Goal: Task Accomplishment & Management: Manage account settings

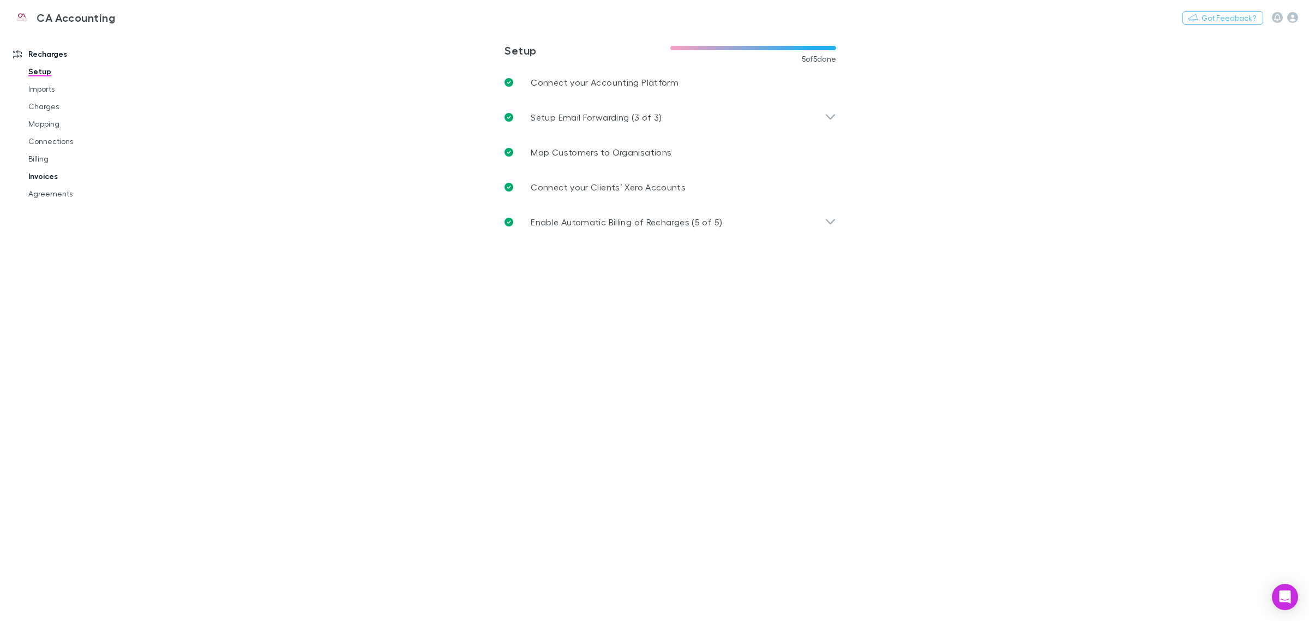
click at [43, 176] on link "Invoices" at bounding box center [85, 175] width 136 height 17
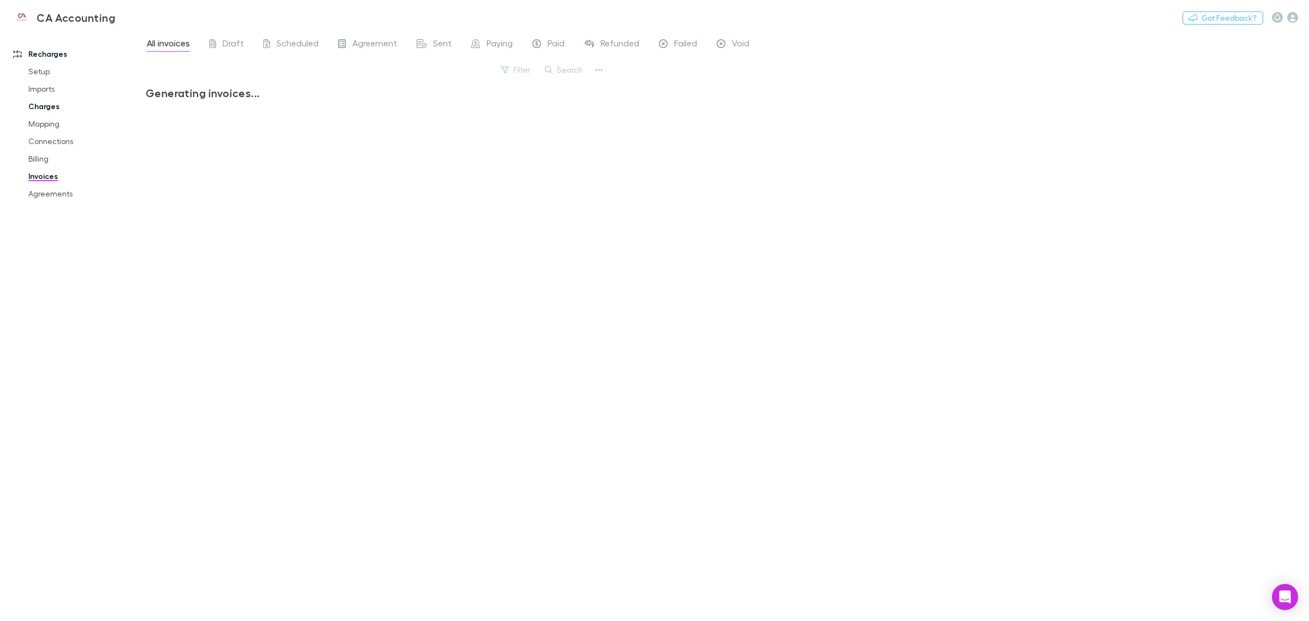
click at [42, 101] on link "Charges" at bounding box center [85, 106] width 136 height 17
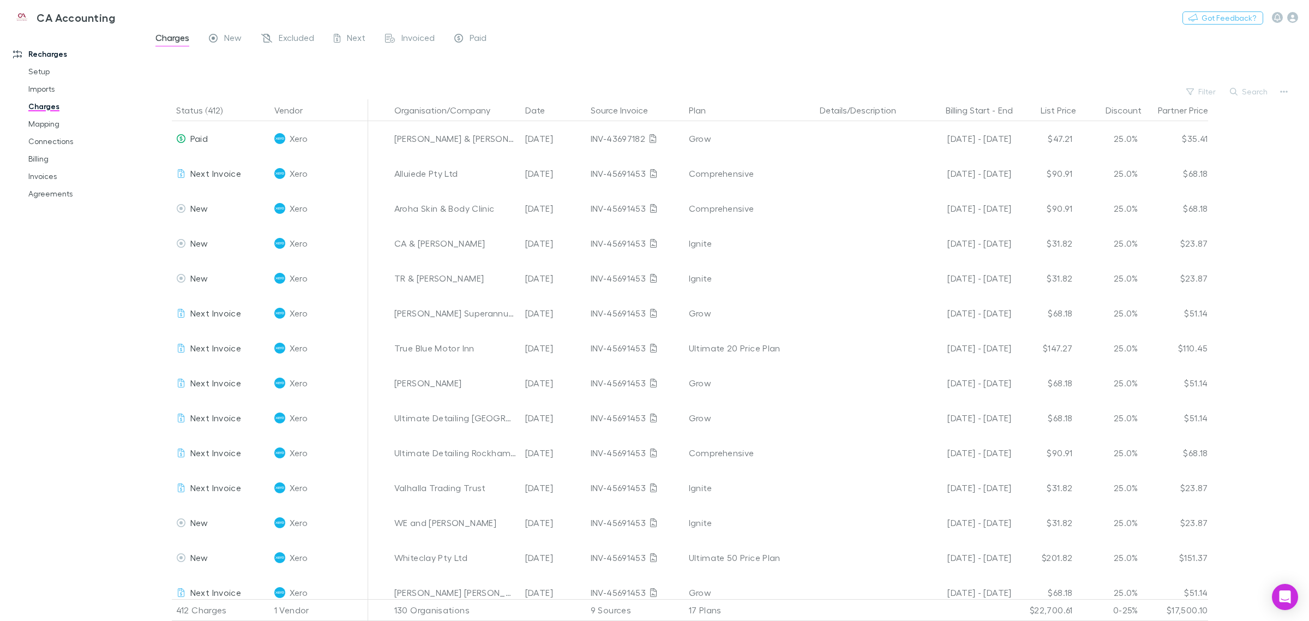
click at [1243, 93] on button "Search" at bounding box center [1250, 91] width 50 height 13
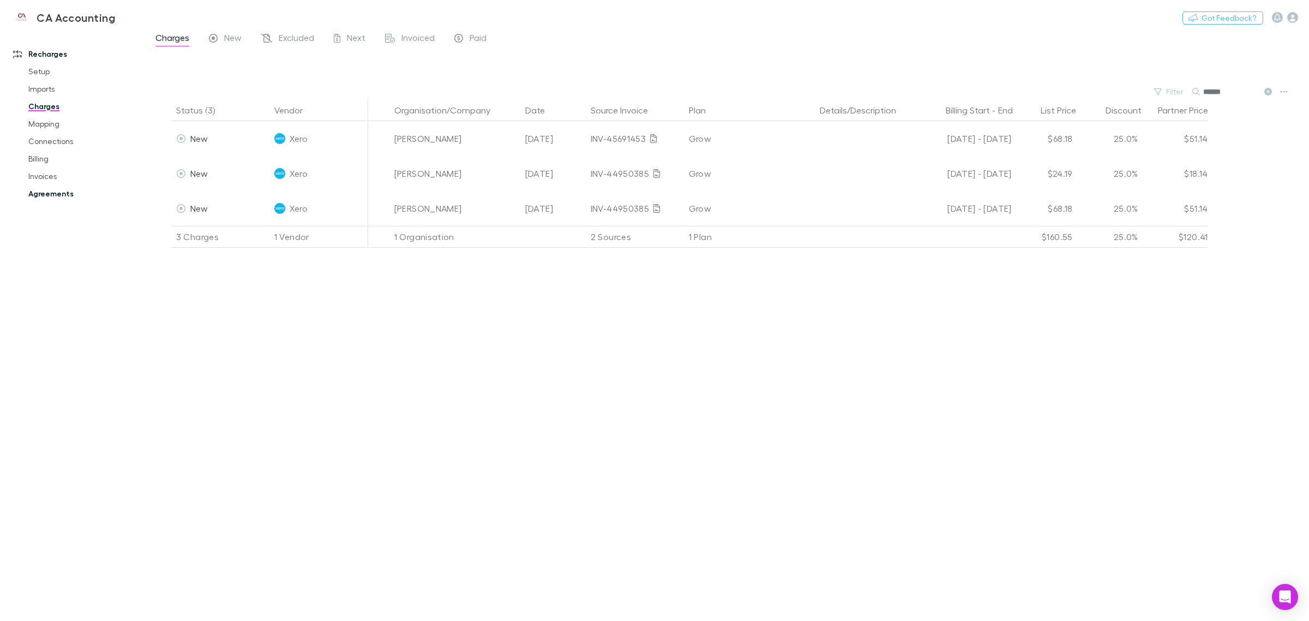
type input "******"
click at [47, 189] on link "Agreements" at bounding box center [85, 193] width 136 height 17
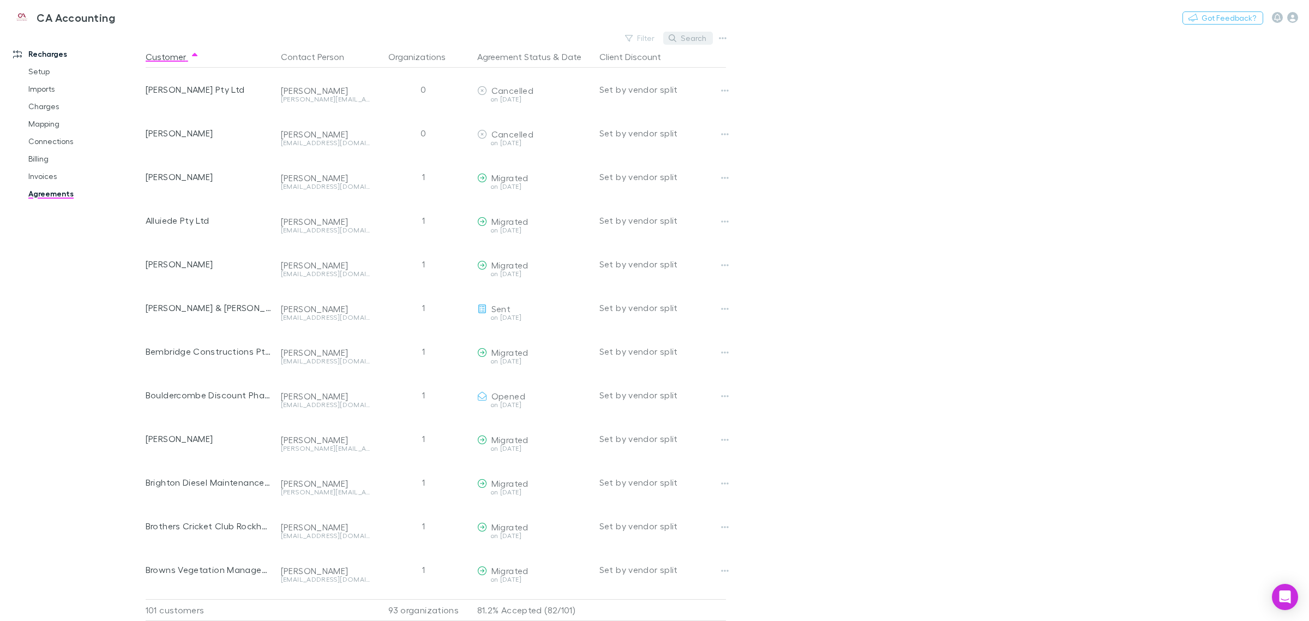
click at [681, 35] on button "Search" at bounding box center [688, 38] width 50 height 13
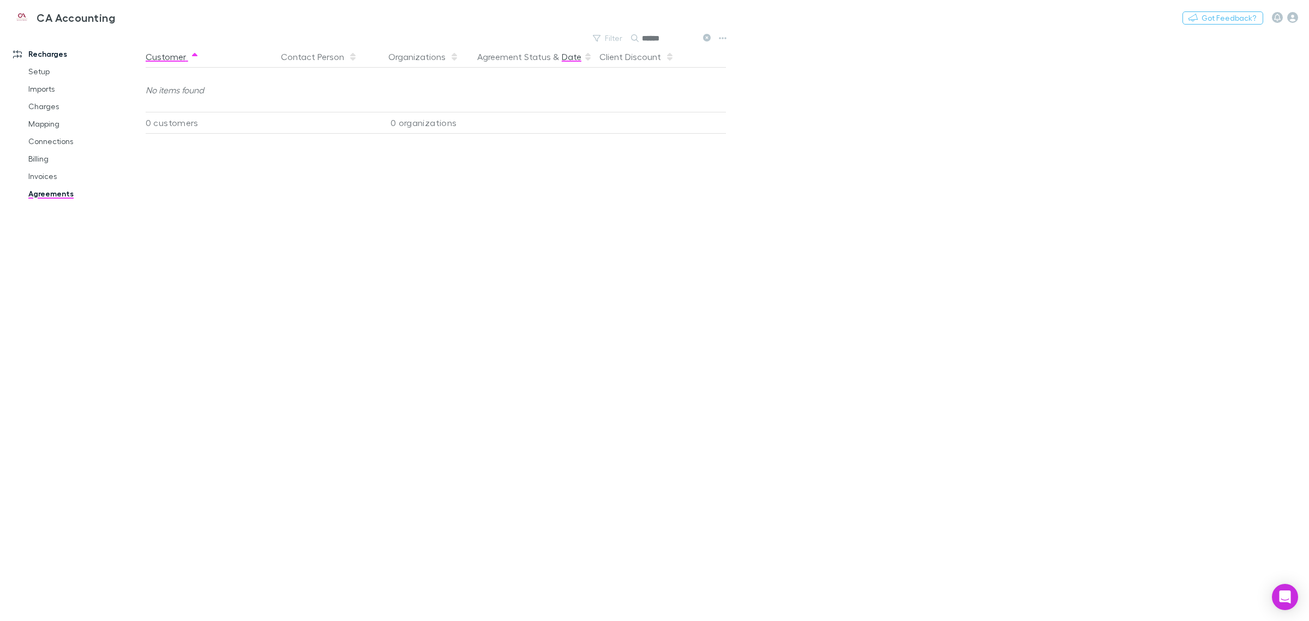
drag, startPoint x: 630, startPoint y: 39, endPoint x: 570, endPoint y: 45, distance: 60.3
click at [570, 45] on main "Filter Search ****** Customer Contact Person Organizations Agreement Status & D…" at bounding box center [728, 326] width 1164 height 590
type input "***"
click at [67, 113] on link "Charges" at bounding box center [85, 106] width 136 height 17
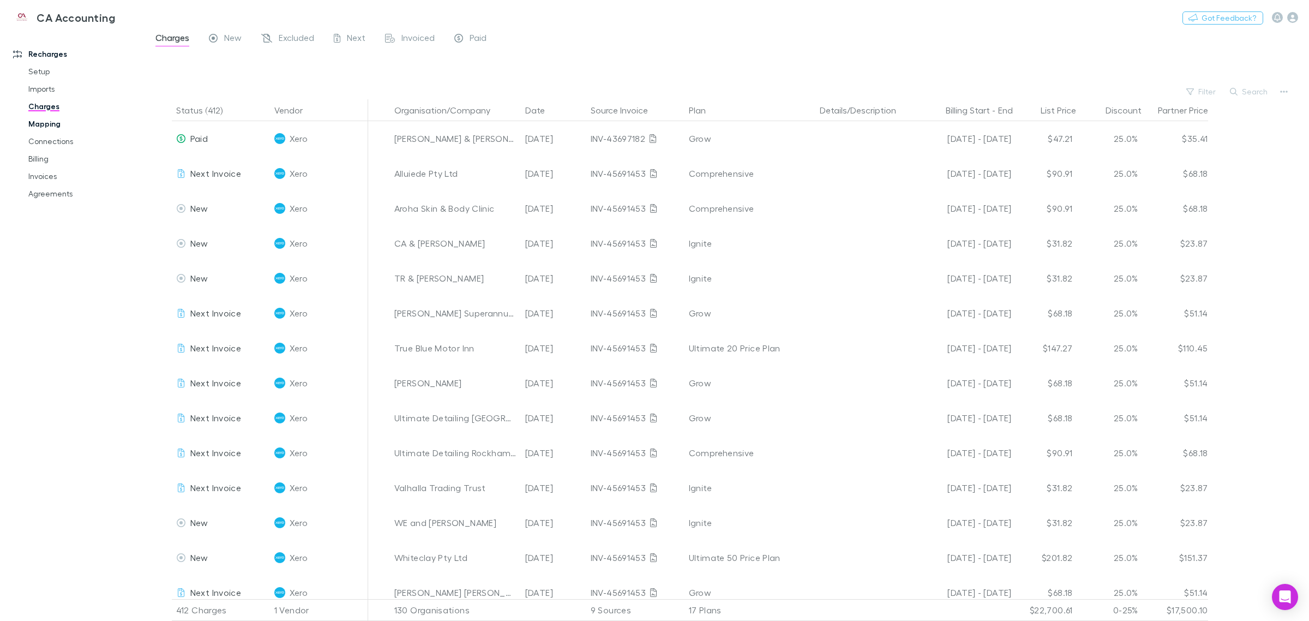
click at [55, 121] on link "Mapping" at bounding box center [85, 123] width 136 height 17
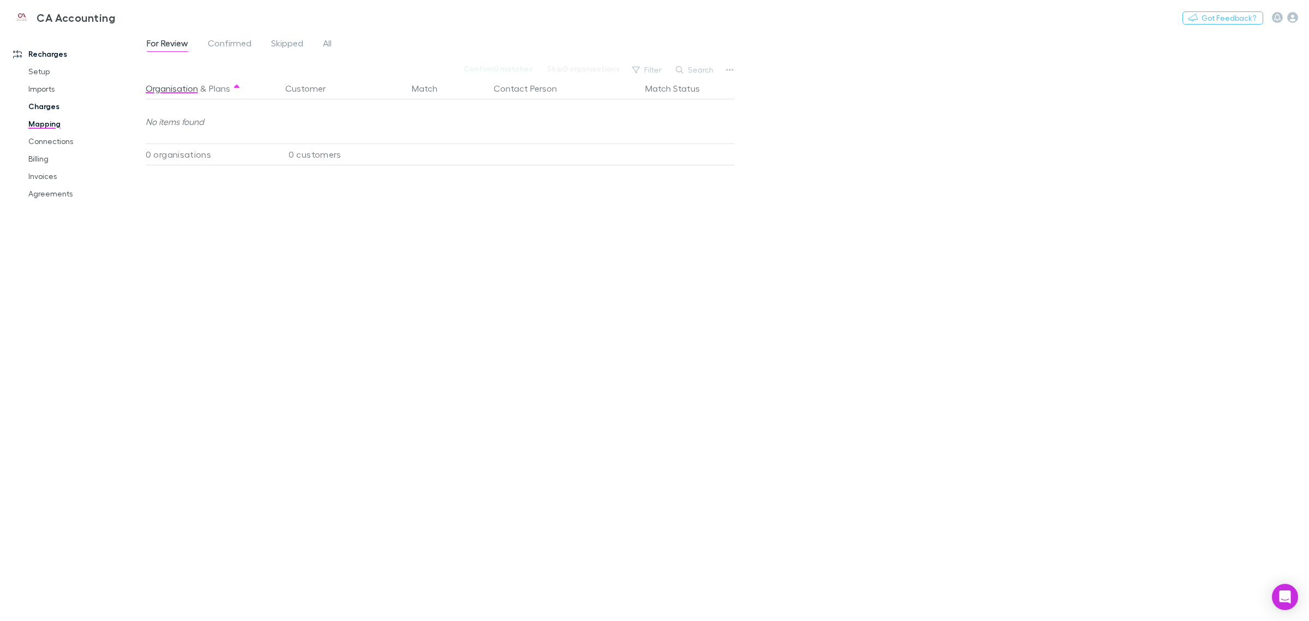
click at [43, 109] on link "Charges" at bounding box center [85, 106] width 136 height 17
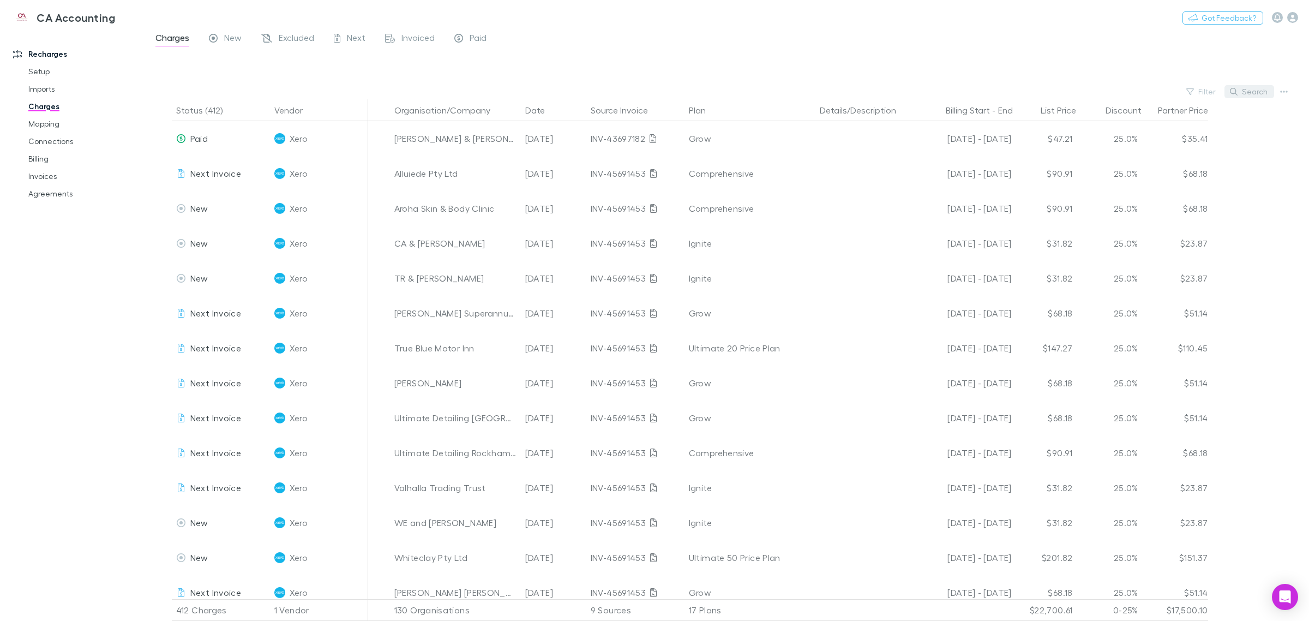
click at [1247, 92] on button "Search" at bounding box center [1250, 91] width 50 height 13
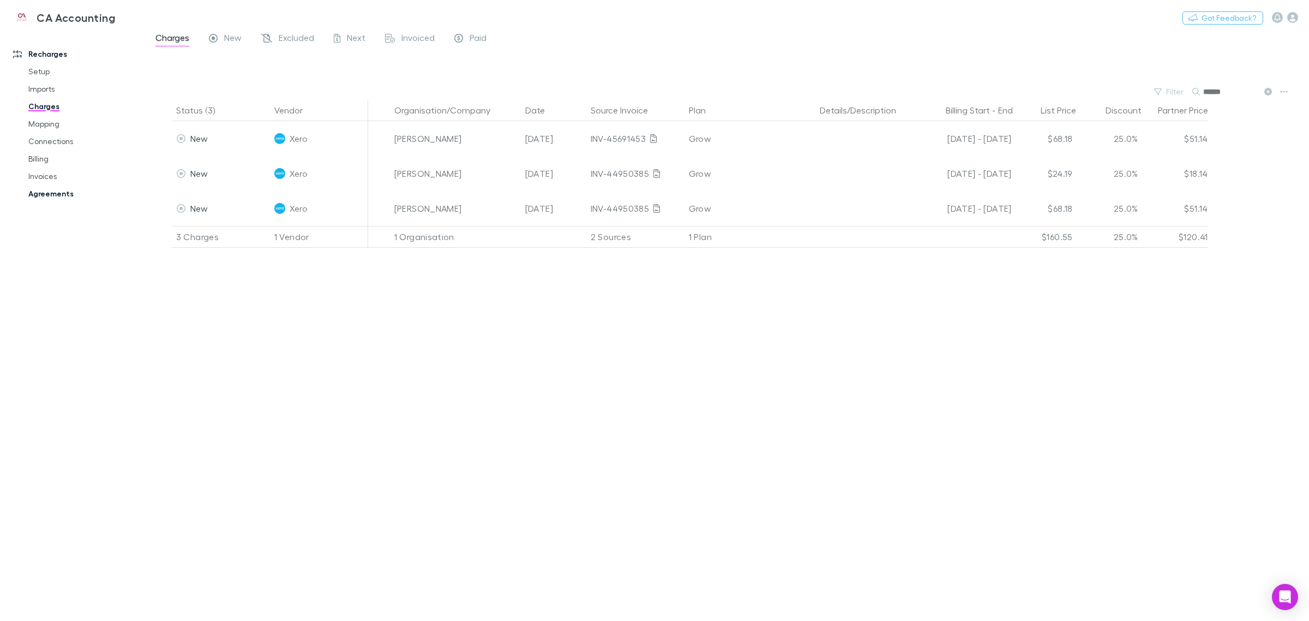
type input "******"
click at [52, 191] on link "Agreements" at bounding box center [85, 193] width 136 height 17
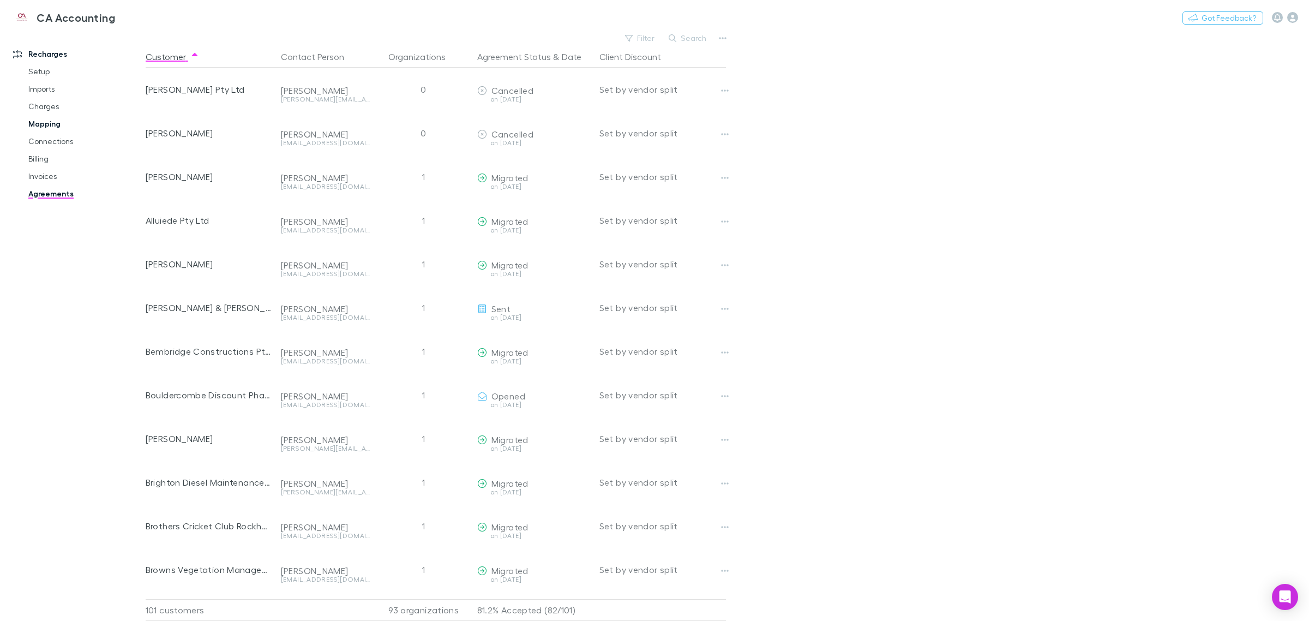
click at [47, 131] on link "Mapping" at bounding box center [85, 123] width 136 height 17
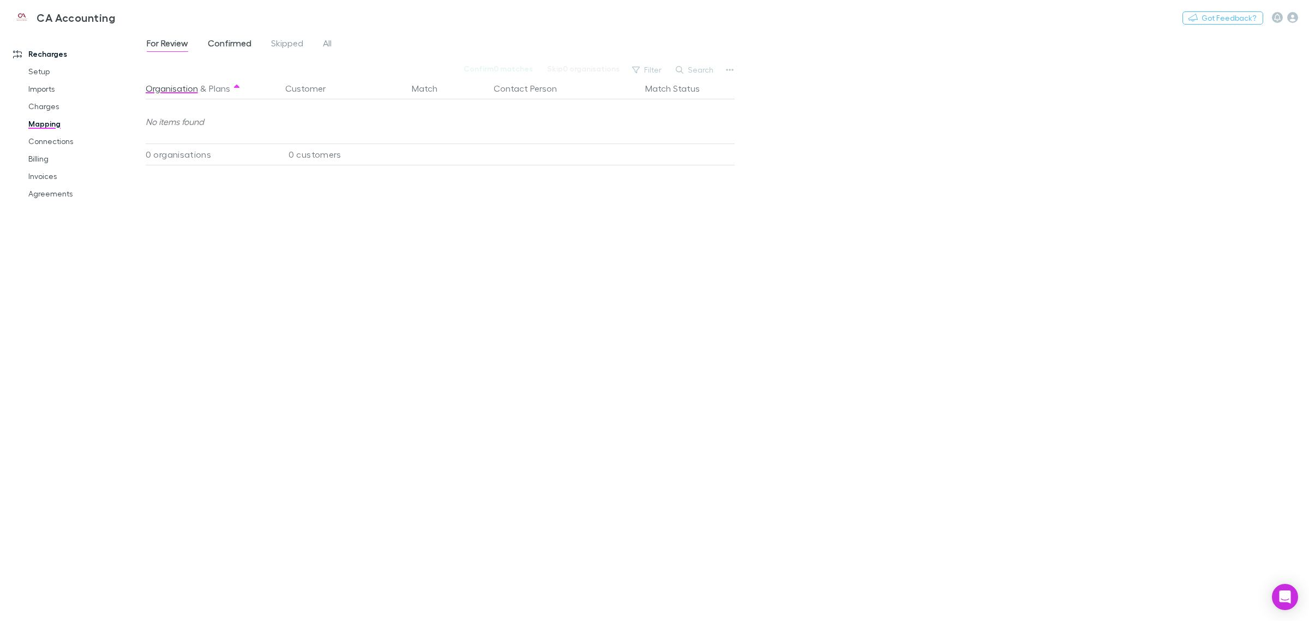
click at [249, 39] on span "Confirmed" at bounding box center [230, 45] width 44 height 14
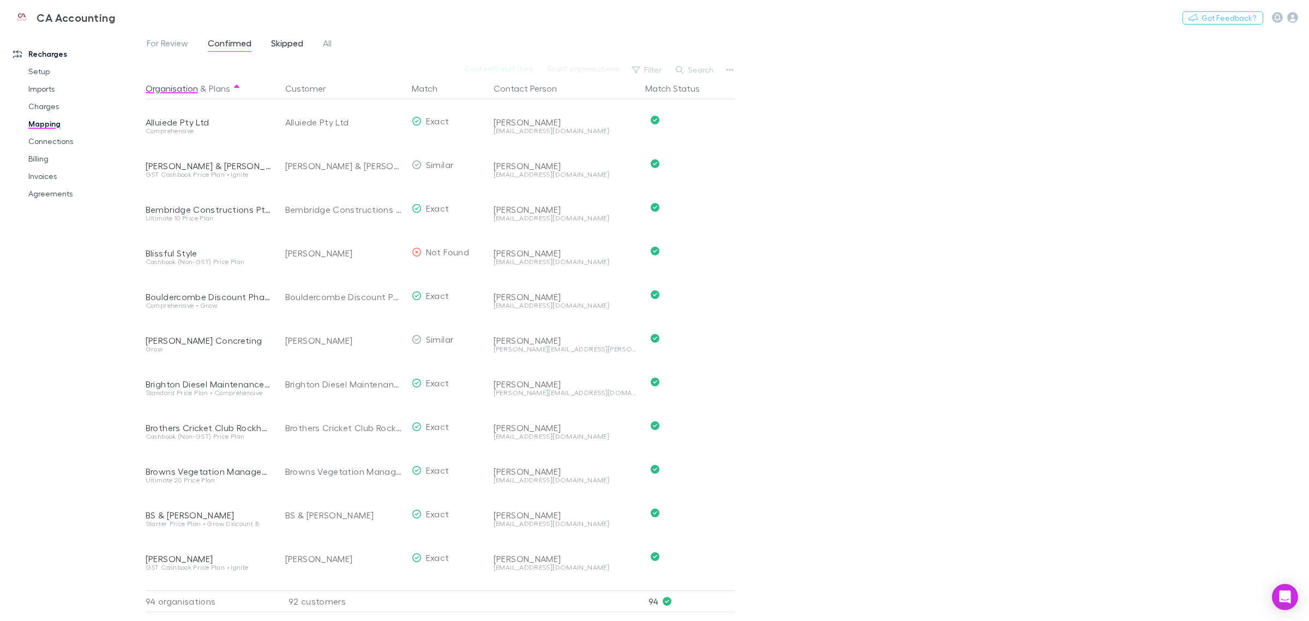
click at [273, 42] on span "Skipped" at bounding box center [287, 45] width 32 height 14
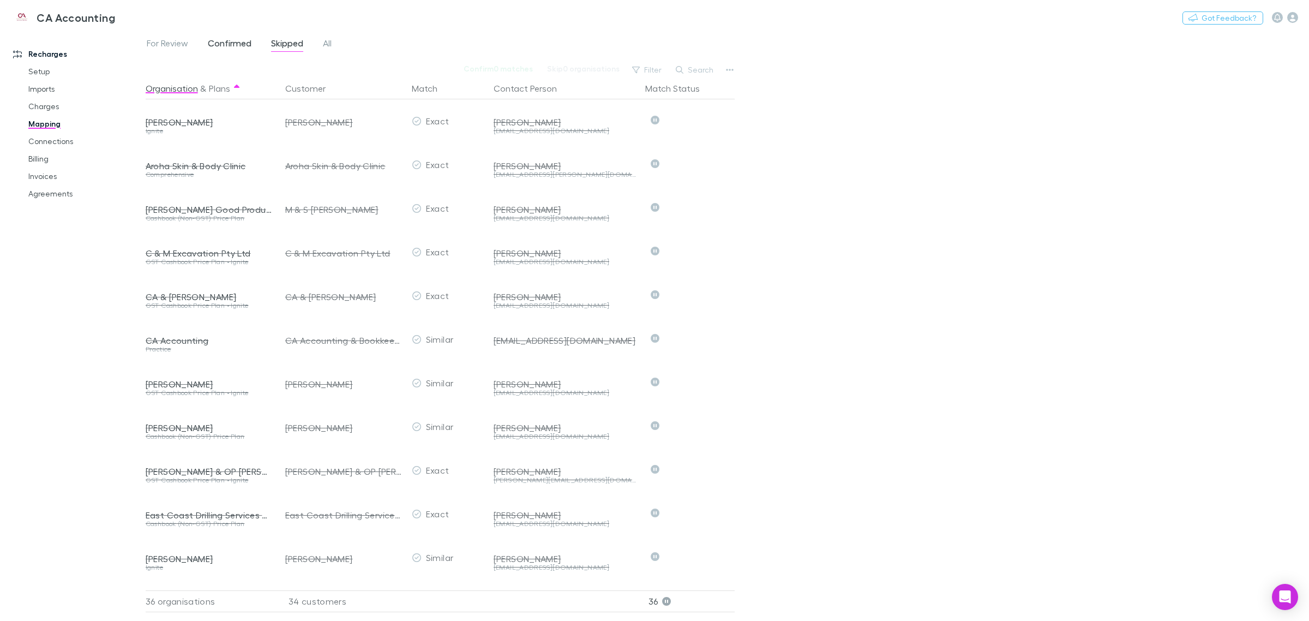
click at [231, 52] on link "Confirmed" at bounding box center [230, 44] width 46 height 17
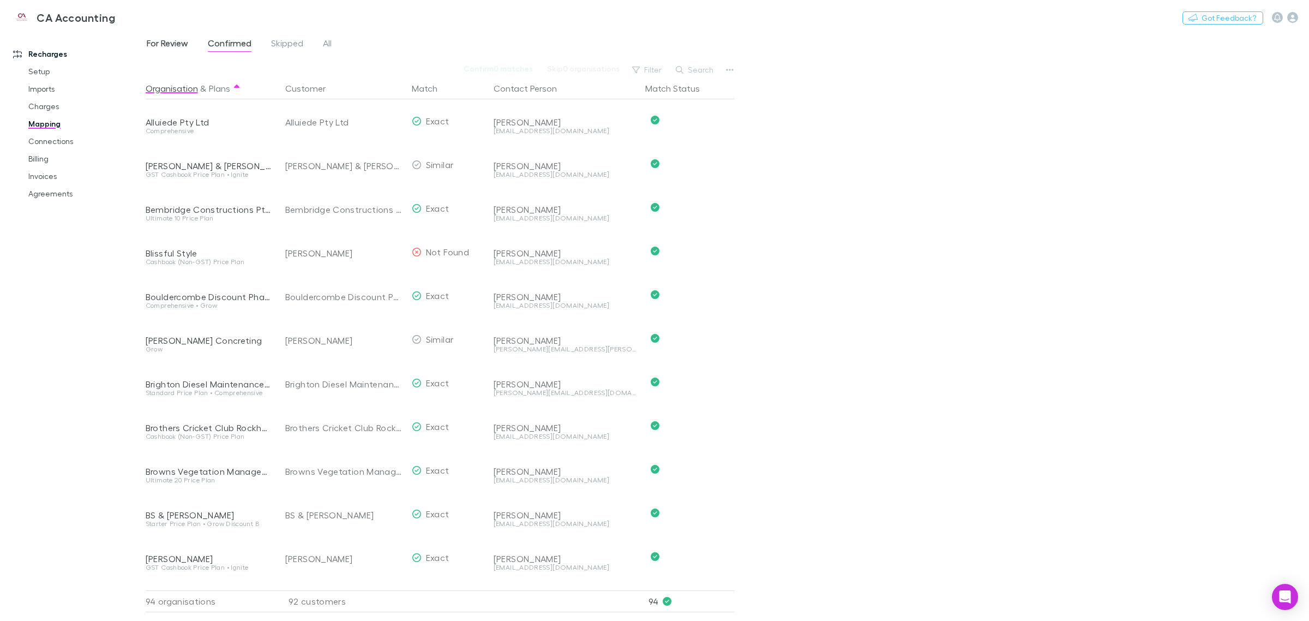
click at [170, 46] on span "For Review" at bounding box center [167, 45] width 41 height 14
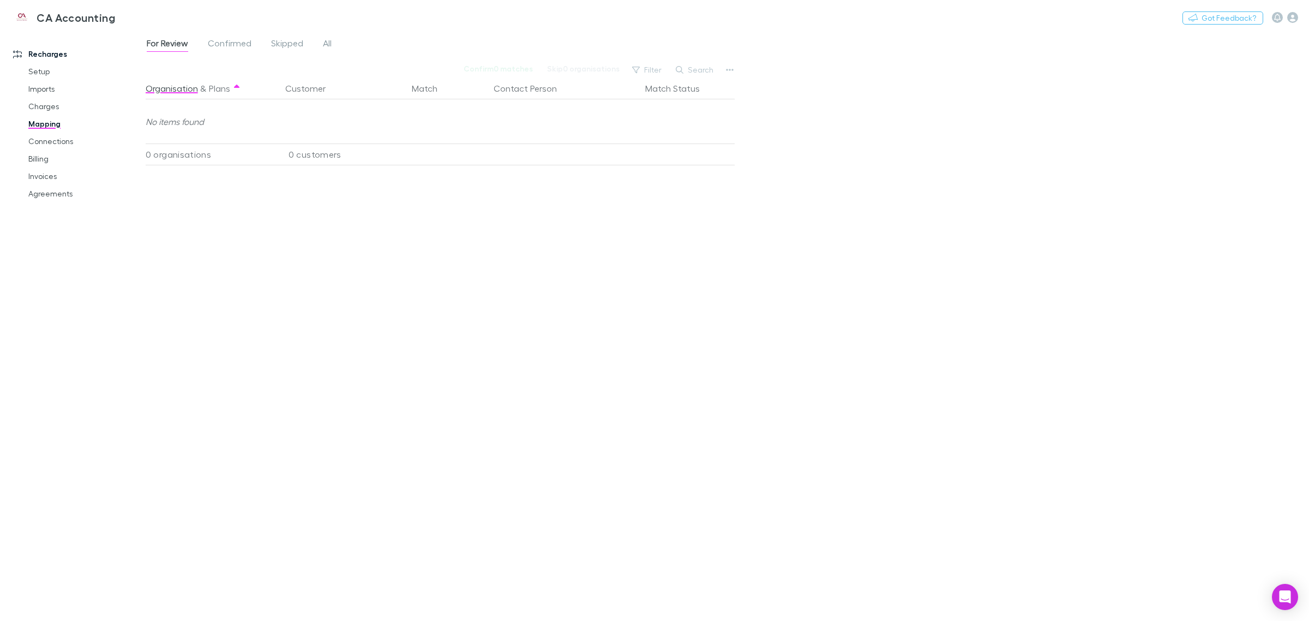
click at [112, 241] on div "Recharges Setup Imports Charges Mapping Connections Billing Invoices Agreements" at bounding box center [78, 323] width 156 height 579
click at [50, 255] on div "Recharges Setup Imports Charges Mapping Connections Billing Invoices Agreements" at bounding box center [78, 323] width 156 height 579
click at [44, 155] on link "Billing" at bounding box center [85, 158] width 136 height 17
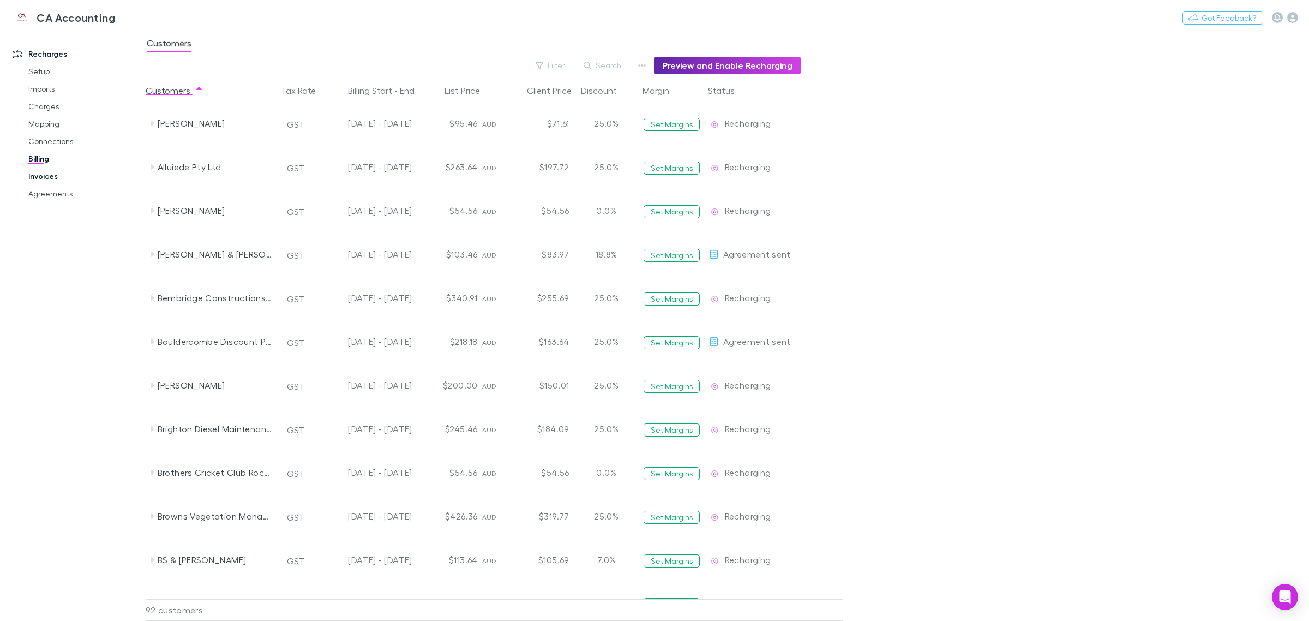
drag, startPoint x: 49, startPoint y: 181, endPoint x: 61, endPoint y: 197, distance: 20.3
click at [50, 181] on link "Invoices" at bounding box center [85, 175] width 136 height 17
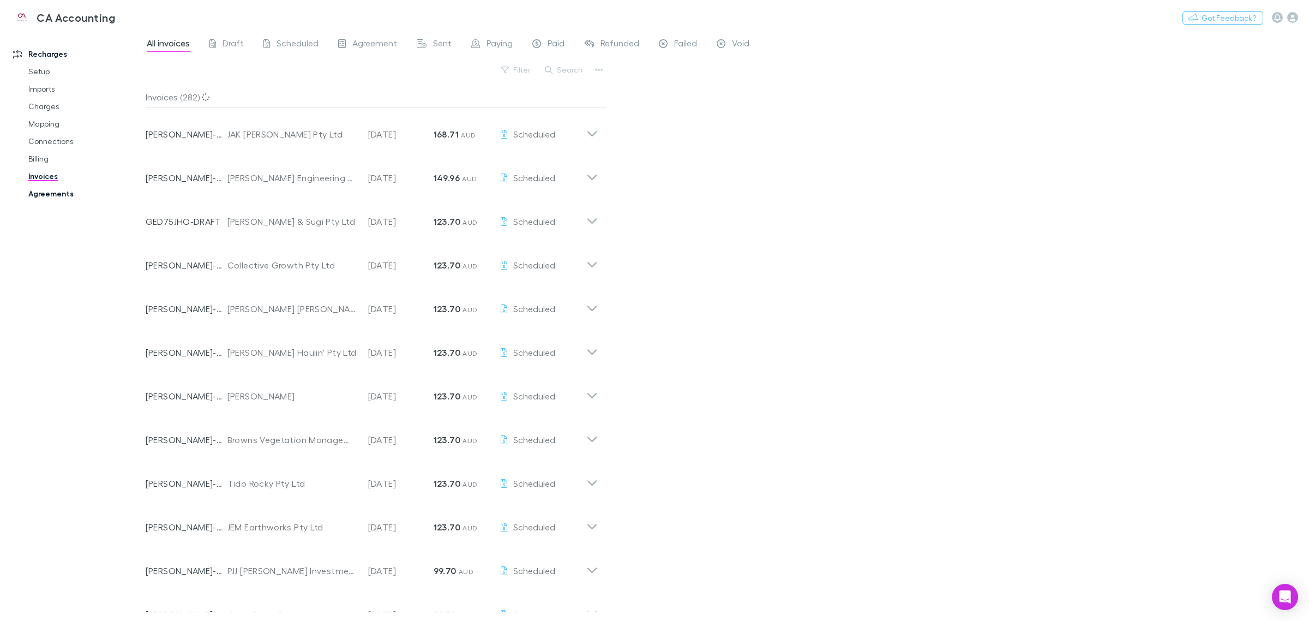
click at [61, 194] on link "Agreements" at bounding box center [85, 193] width 136 height 17
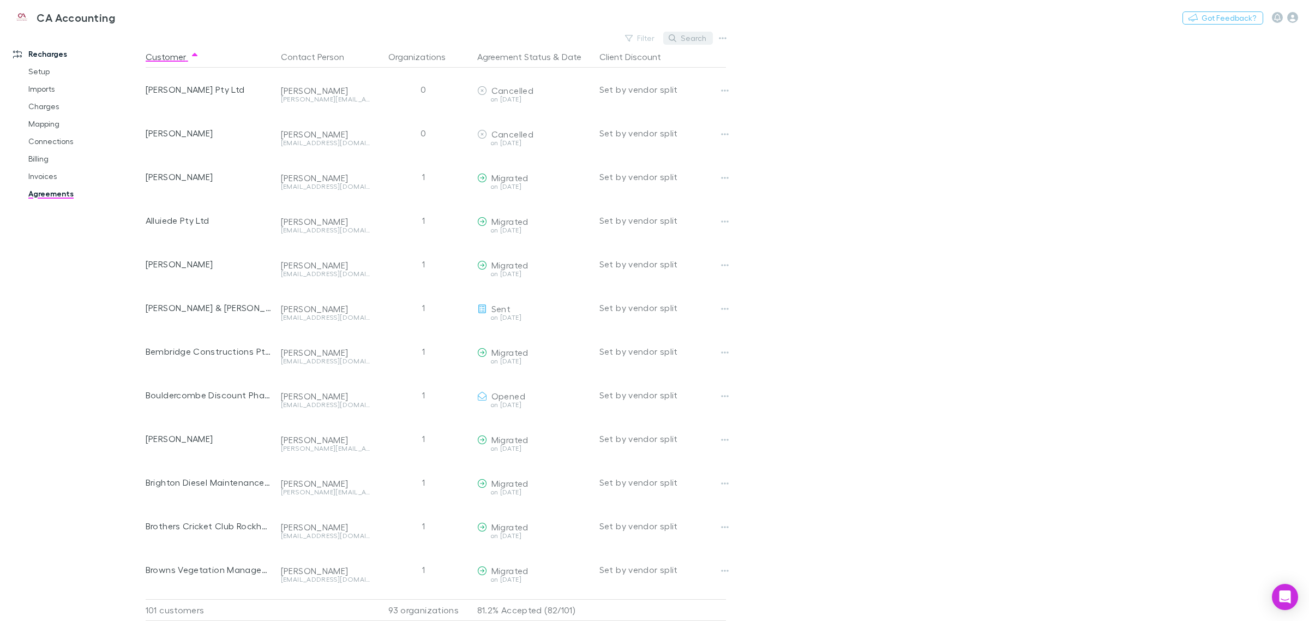
click at [689, 38] on button "Search" at bounding box center [688, 38] width 50 height 13
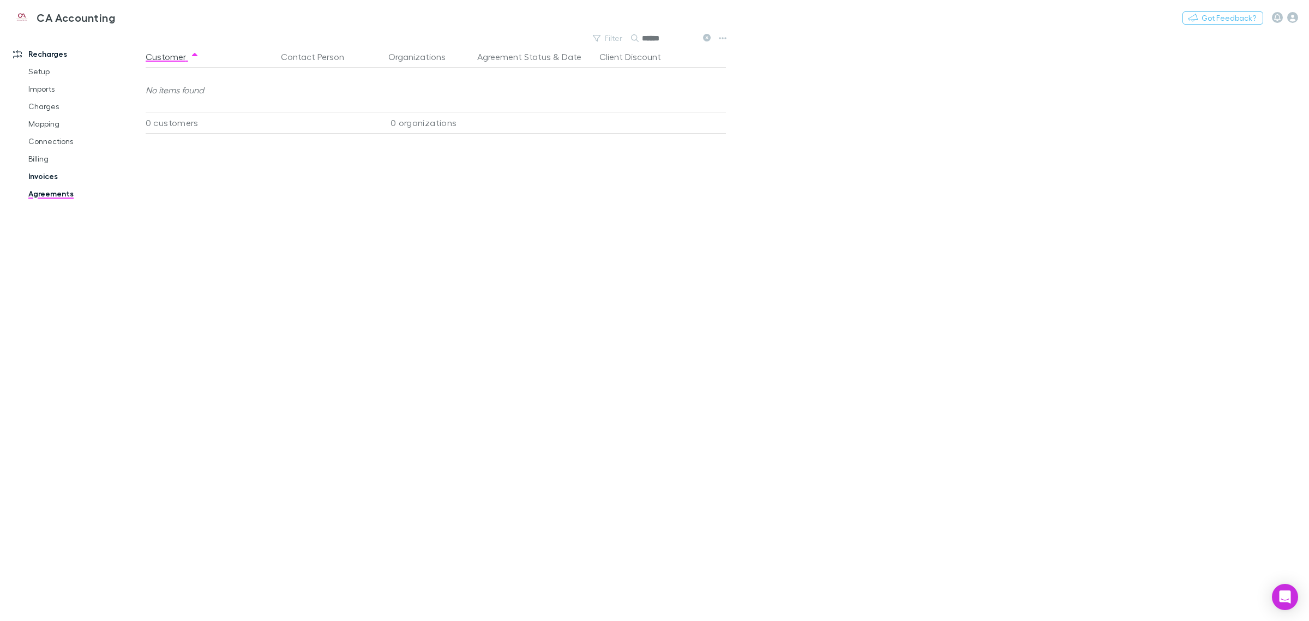
type input "******"
click at [40, 175] on link "Invoices" at bounding box center [85, 175] width 136 height 17
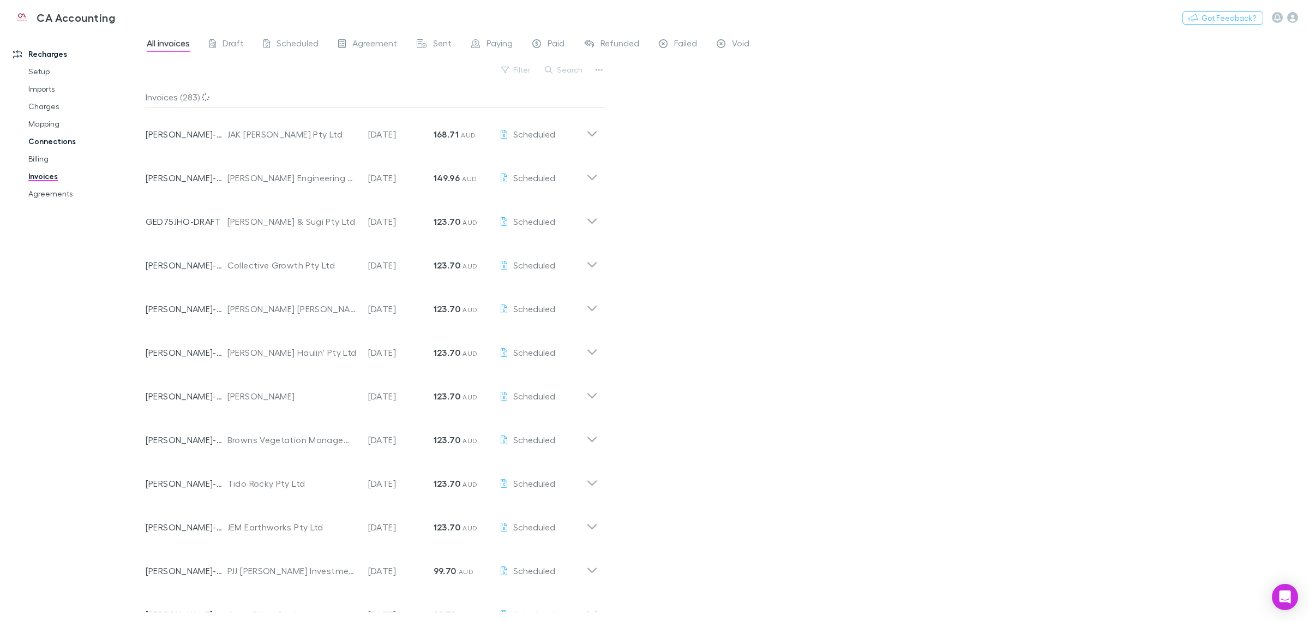
drag, startPoint x: 39, startPoint y: 159, endPoint x: 69, endPoint y: 140, distance: 36.3
click at [39, 159] on link "Billing" at bounding box center [85, 158] width 136 height 17
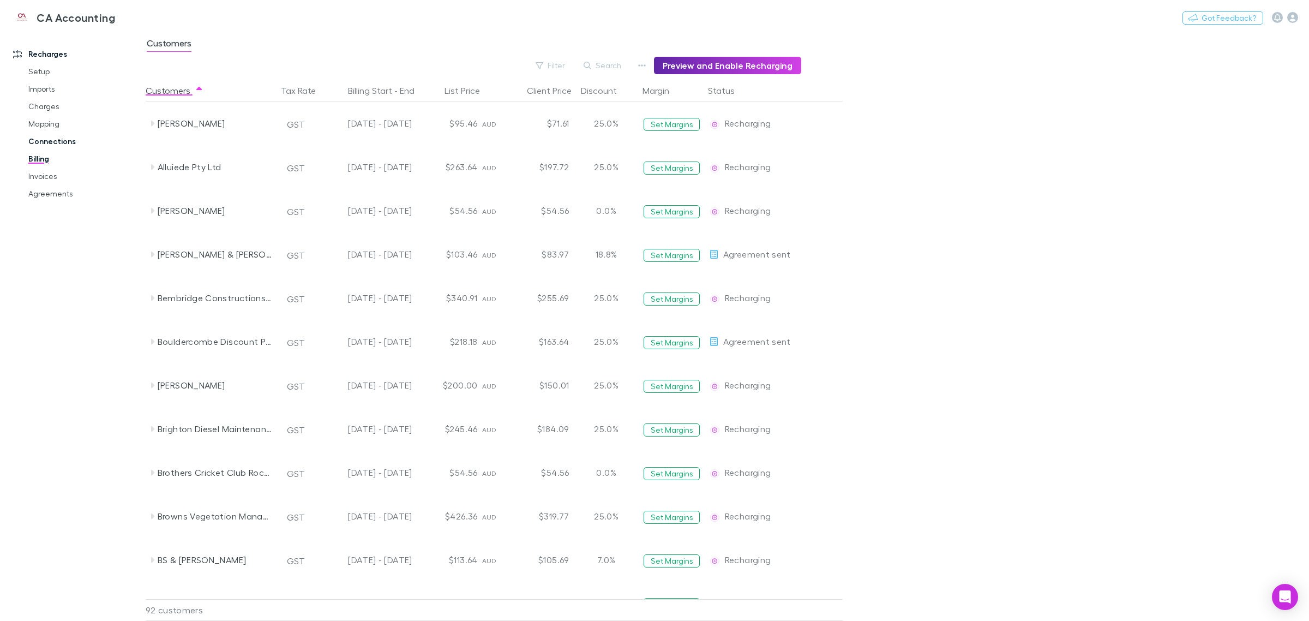
click at [58, 145] on link "Connections" at bounding box center [85, 141] width 136 height 17
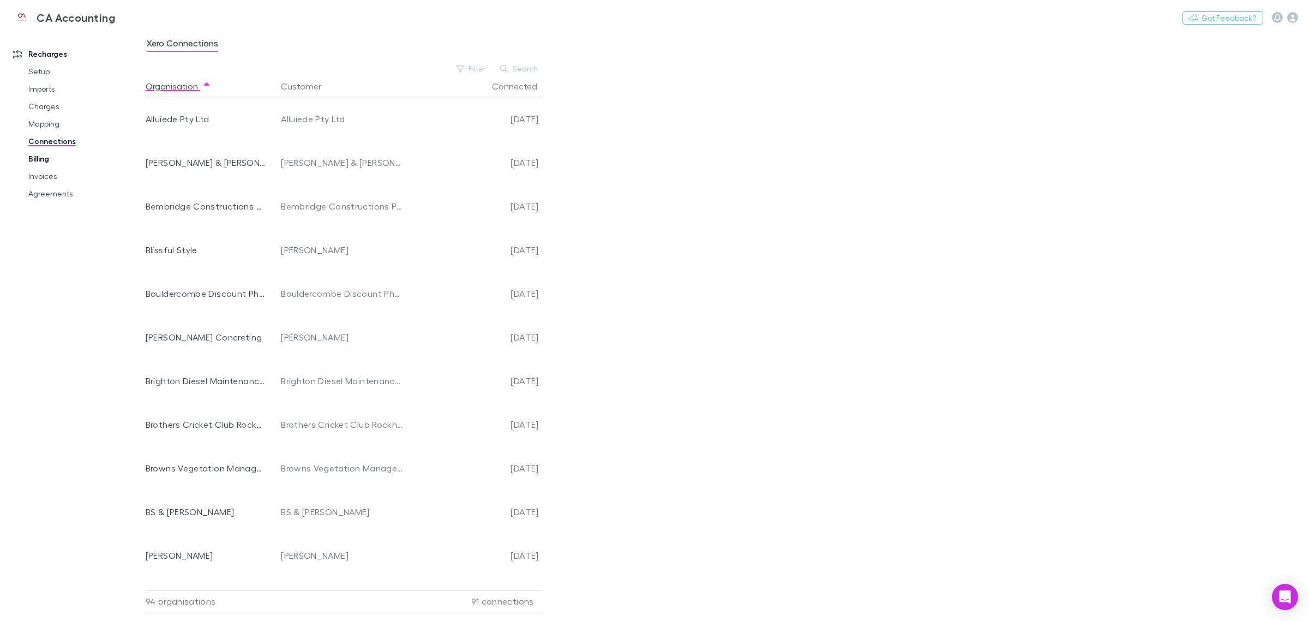
click at [44, 161] on link "Billing" at bounding box center [85, 158] width 136 height 17
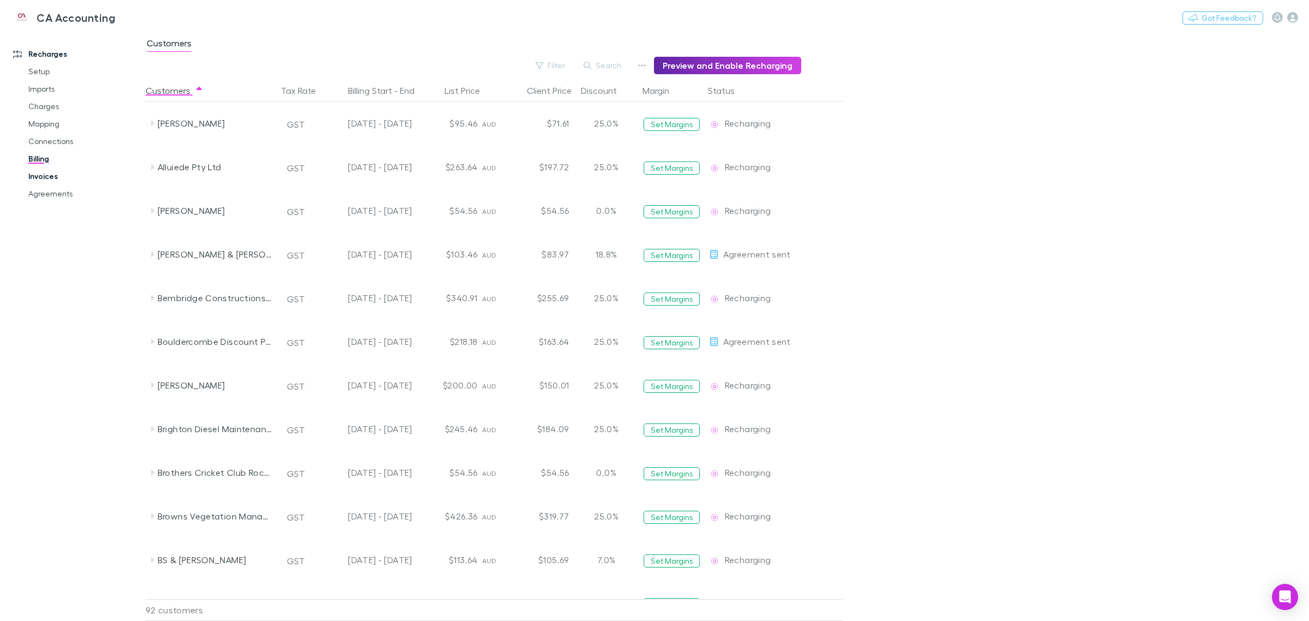
click at [45, 178] on link "Invoices" at bounding box center [85, 175] width 136 height 17
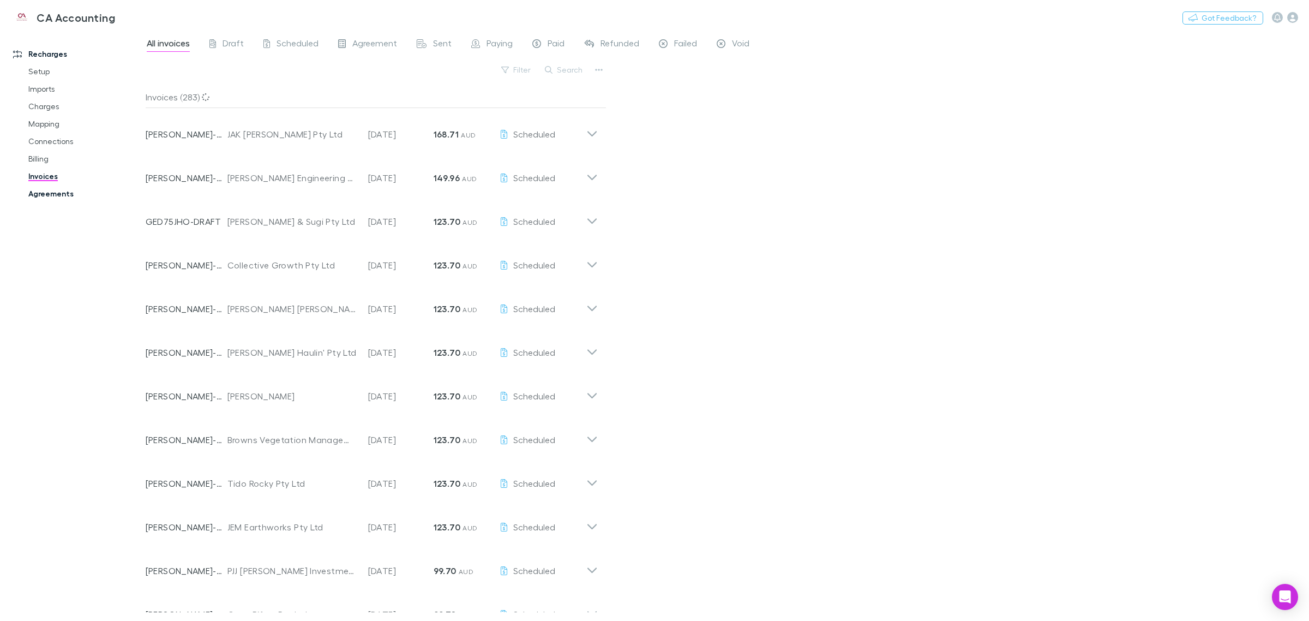
click at [53, 194] on link "Agreements" at bounding box center [85, 193] width 136 height 17
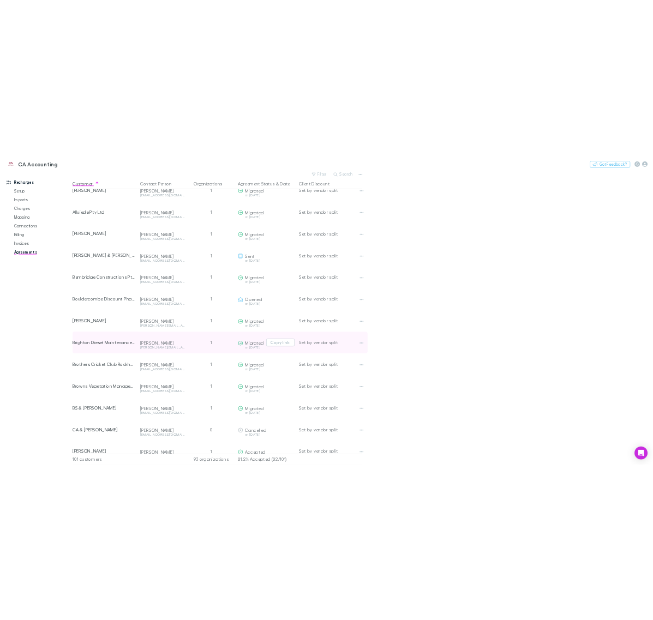
scroll to position [273, 0]
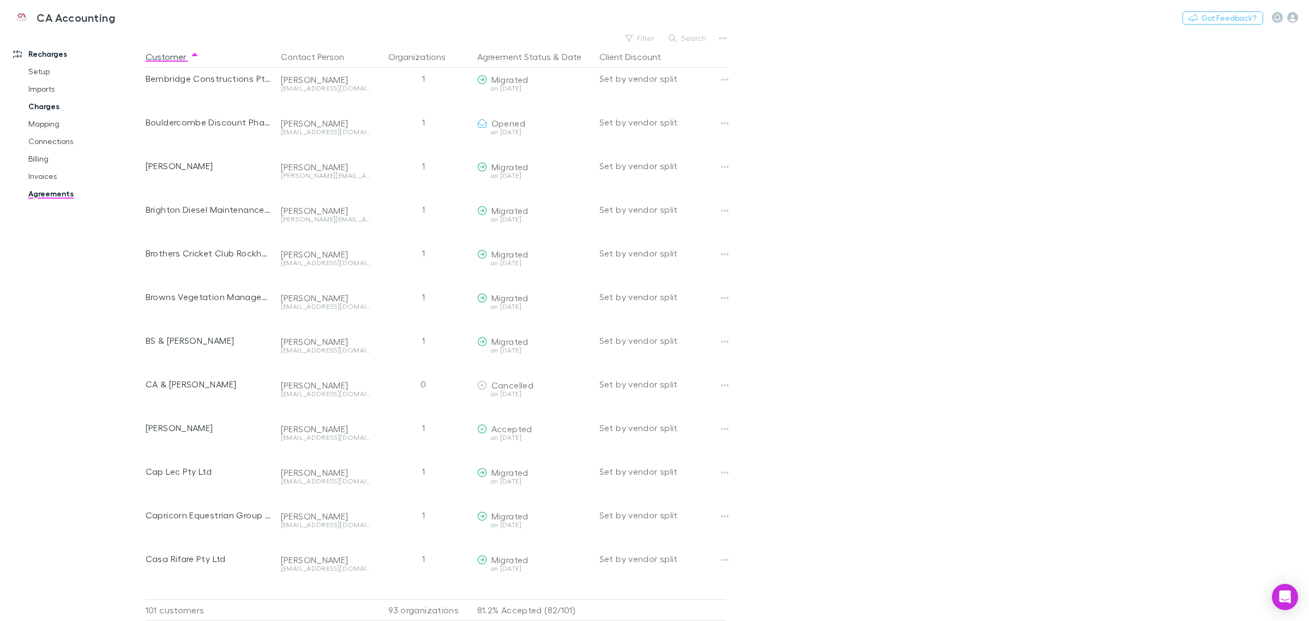
click at [52, 104] on link "Charges" at bounding box center [85, 106] width 136 height 17
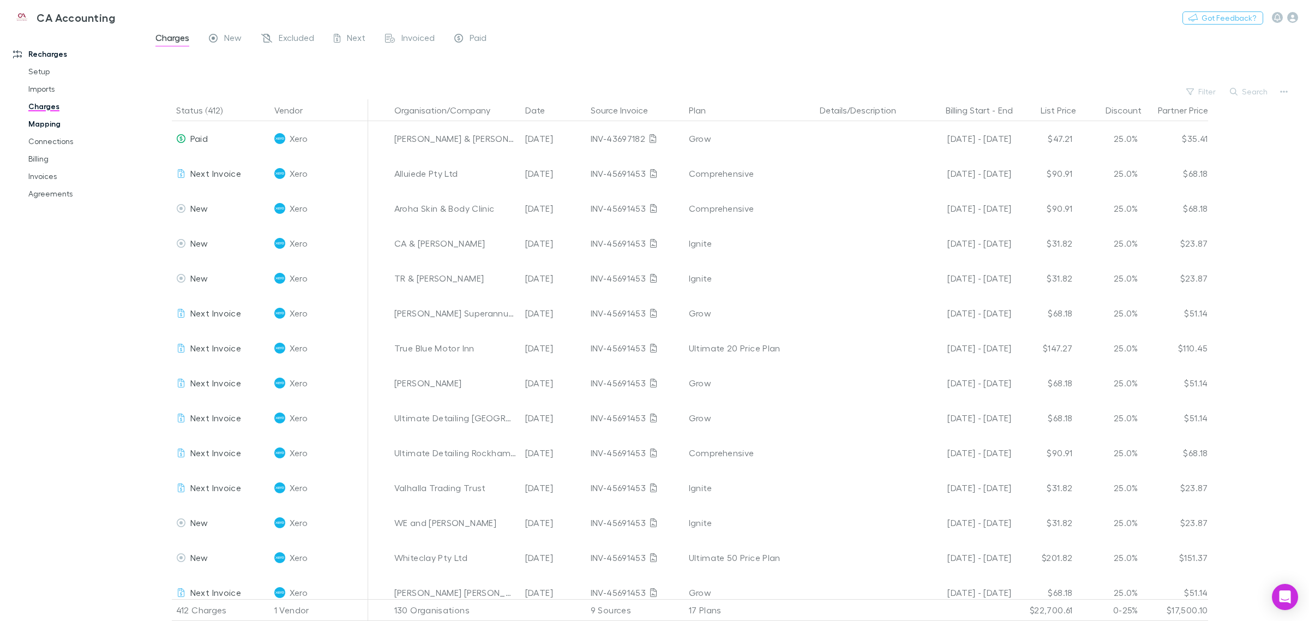
click at [44, 124] on link "Mapping" at bounding box center [85, 123] width 136 height 17
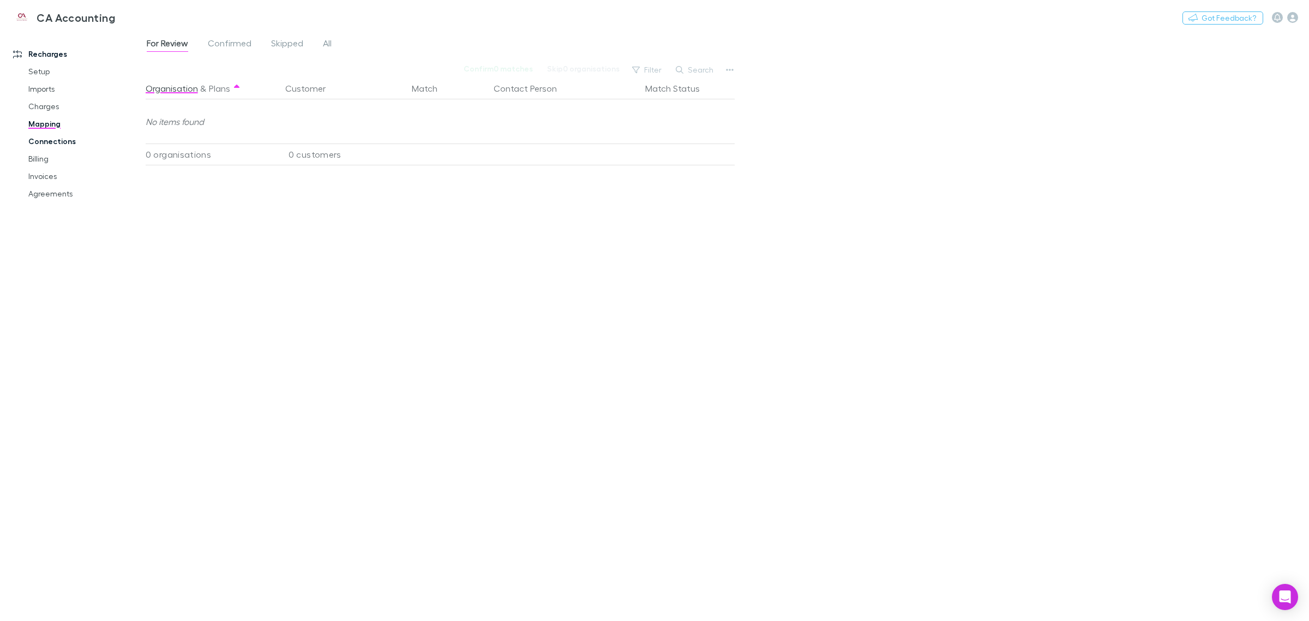
click at [50, 141] on link "Connections" at bounding box center [85, 141] width 136 height 17
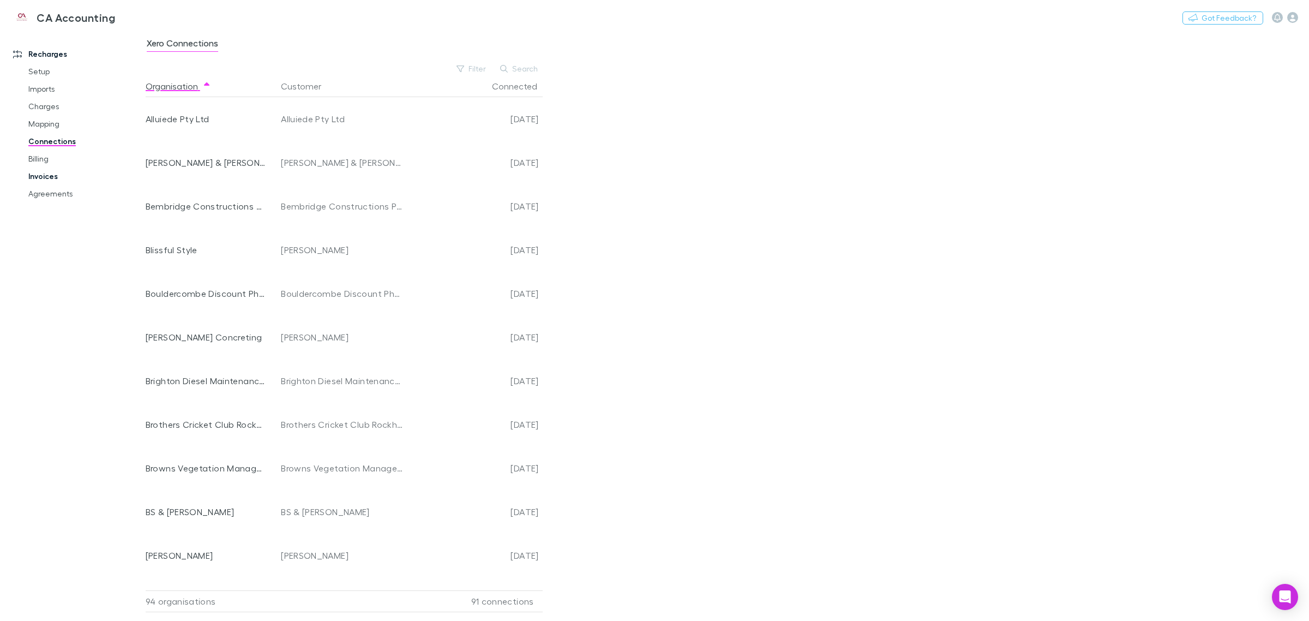
click at [46, 175] on link "Invoices" at bounding box center [85, 175] width 136 height 17
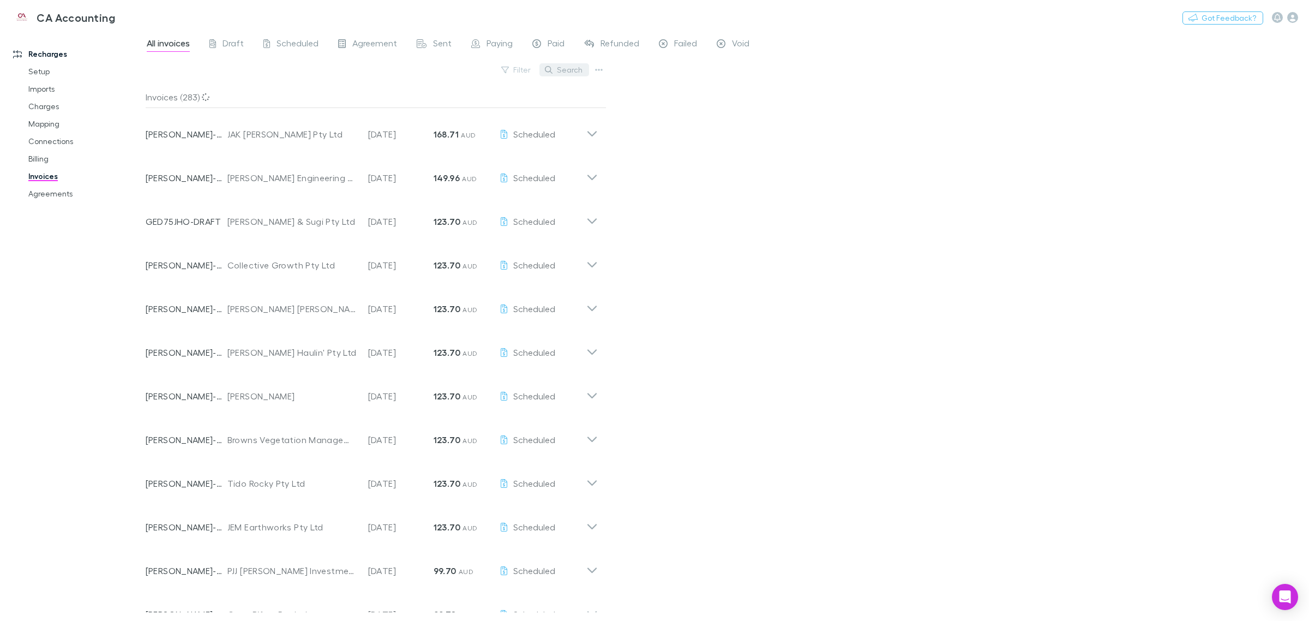
click at [562, 71] on button "Search" at bounding box center [564, 69] width 50 height 13
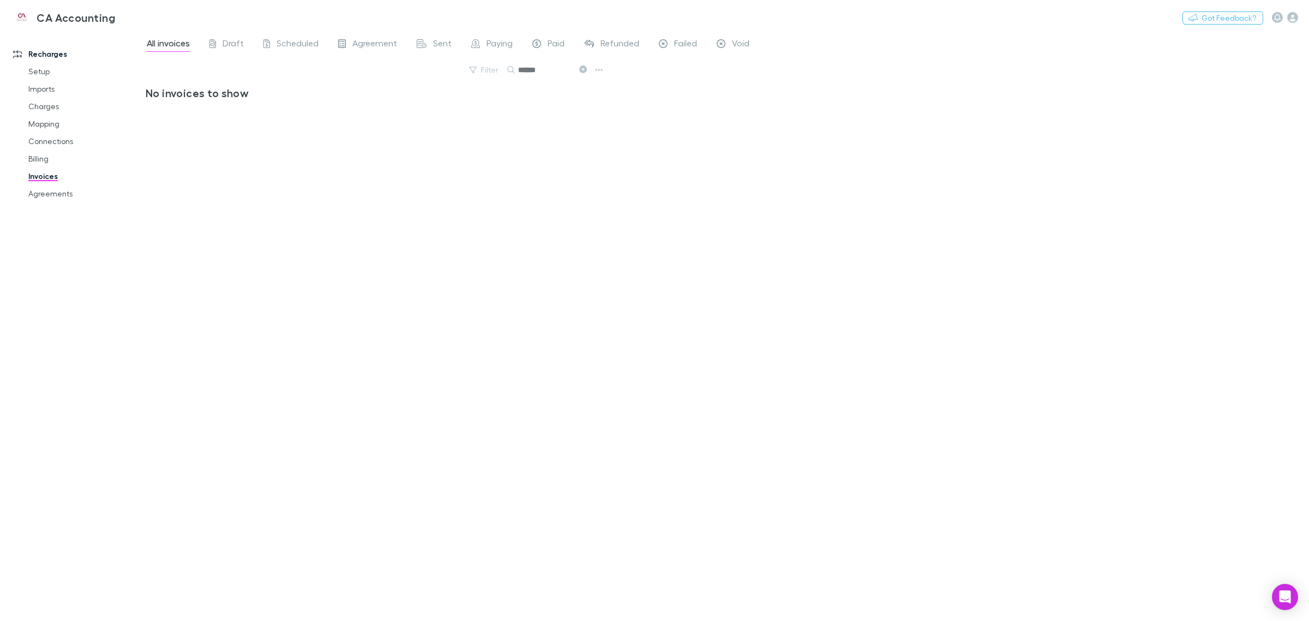
type input "******"
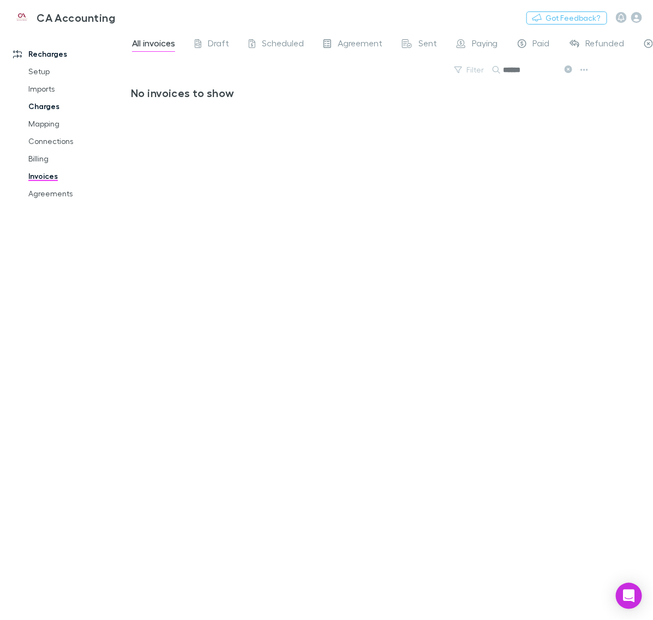
click at [50, 110] on link "Charges" at bounding box center [78, 106] width 122 height 17
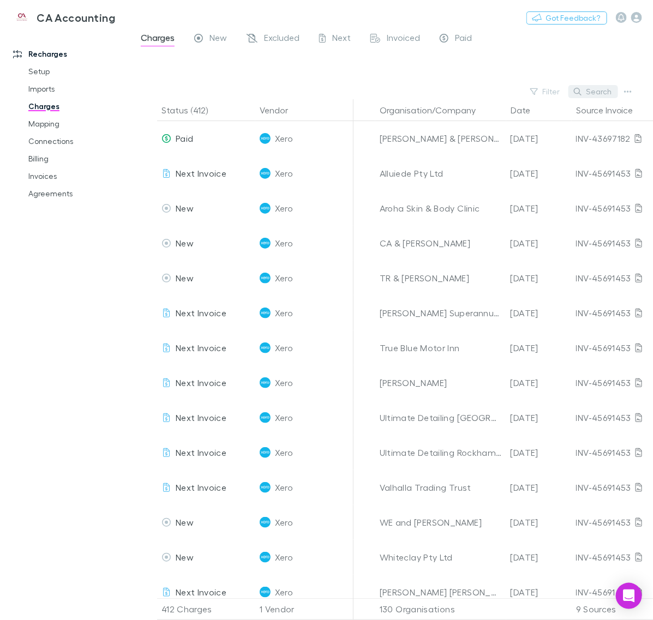
click at [592, 88] on button "Search" at bounding box center [593, 91] width 50 height 13
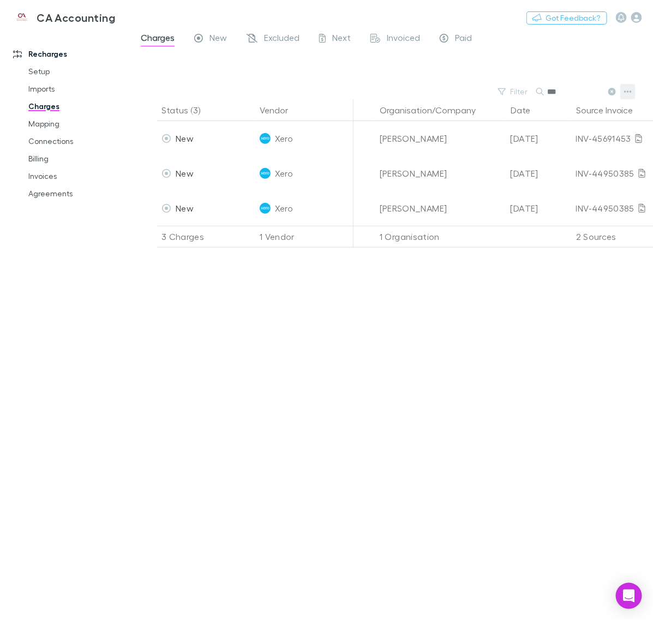
type input "***"
click at [629, 93] on icon "button" at bounding box center [628, 91] width 8 height 9
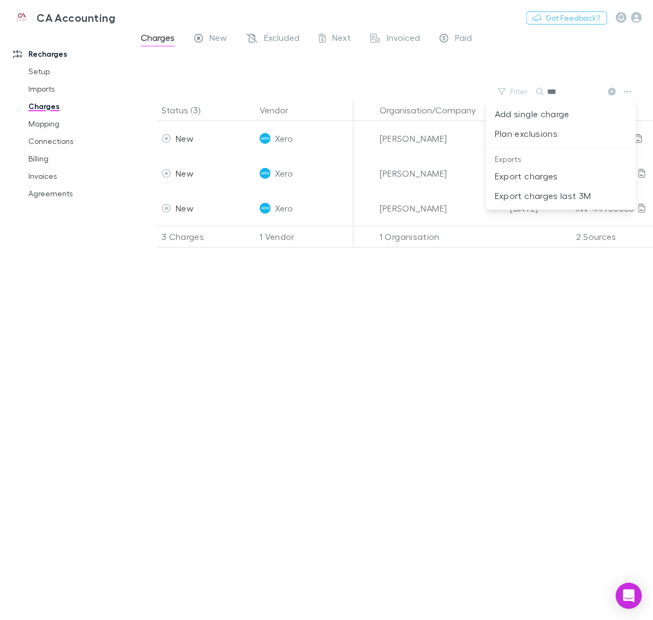
click at [403, 207] on div at bounding box center [326, 310] width 653 height 620
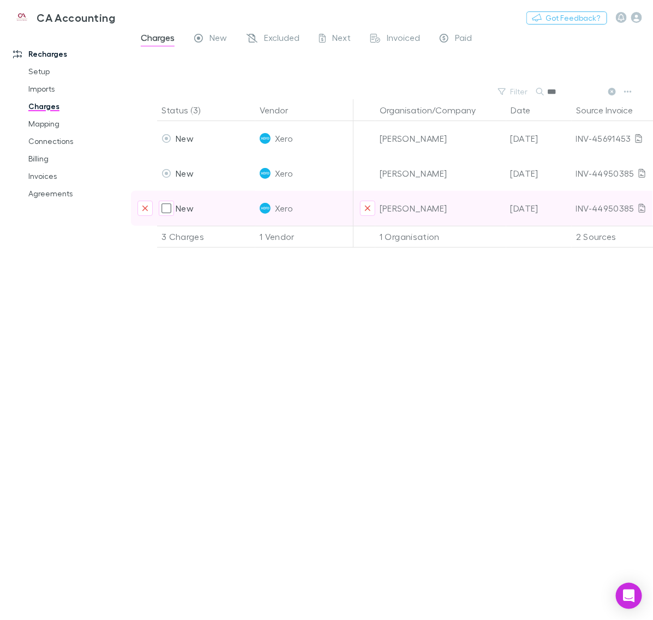
click at [451, 213] on div "Suzie Larsen" at bounding box center [441, 208] width 122 height 35
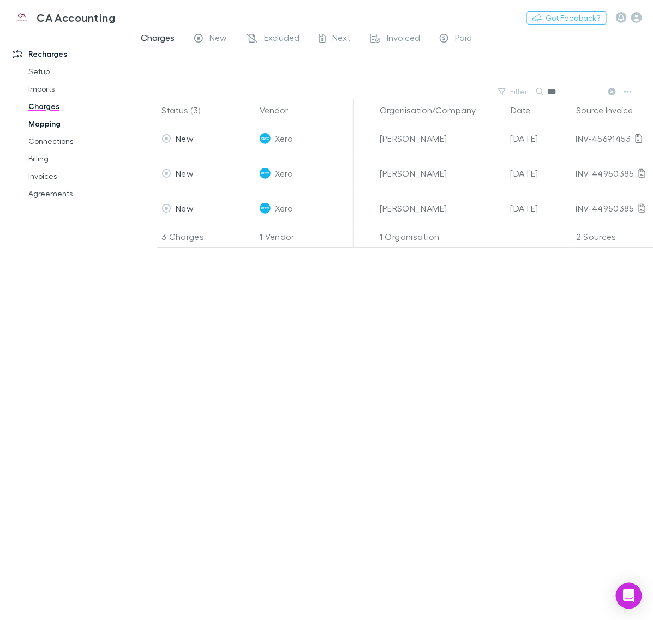
click at [46, 127] on link "Mapping" at bounding box center [78, 123] width 122 height 17
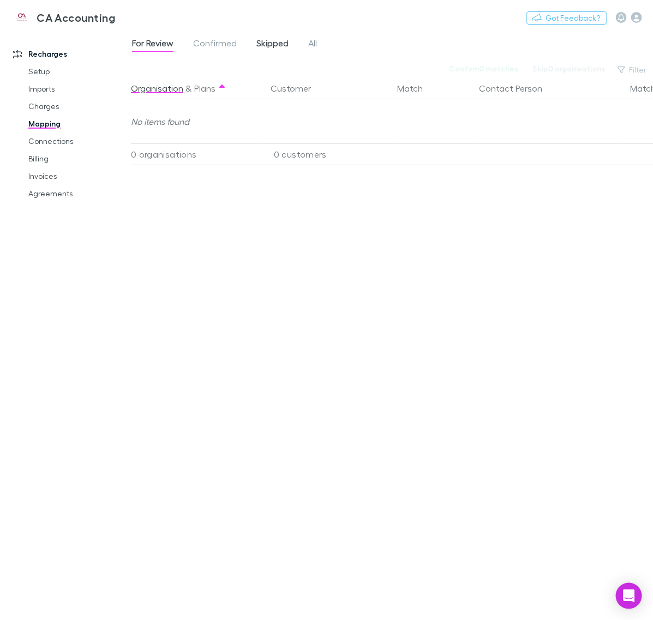
click at [278, 39] on span "Skipped" at bounding box center [272, 45] width 32 height 14
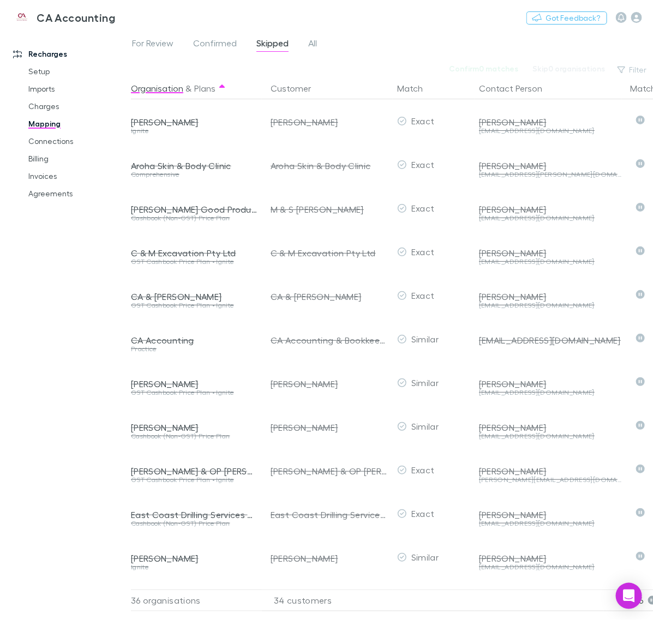
scroll to position [0, 69]
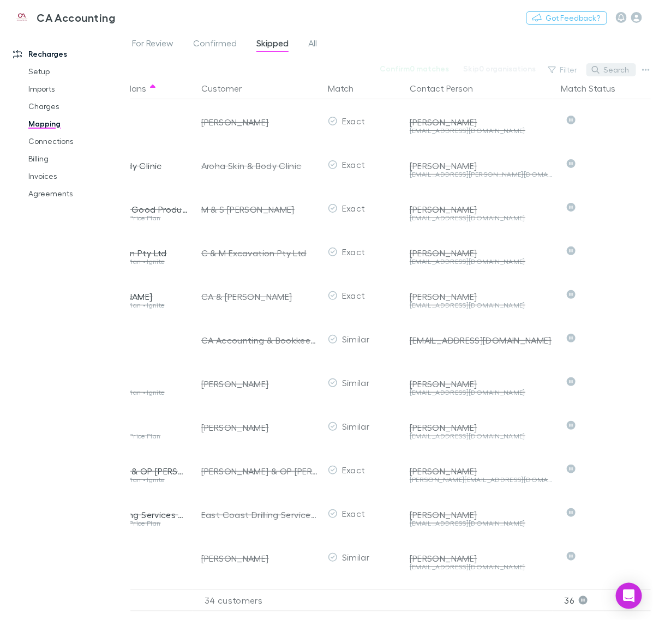
click at [609, 68] on button "Search" at bounding box center [611, 69] width 50 height 13
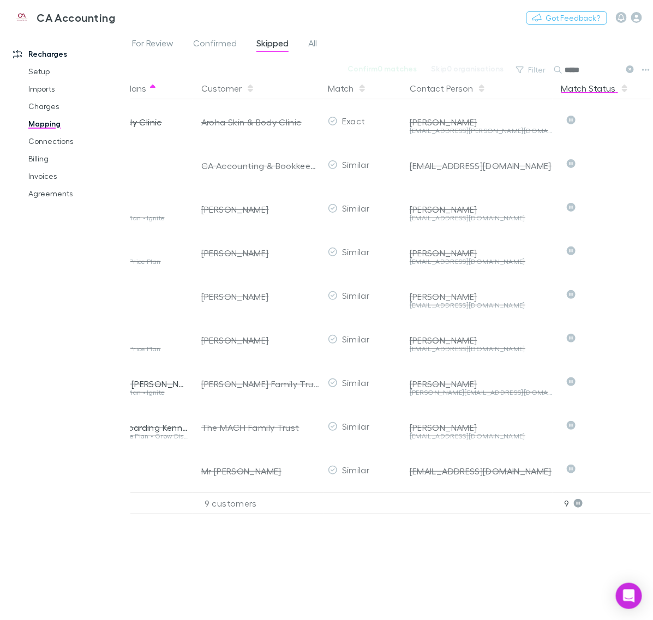
type input "******"
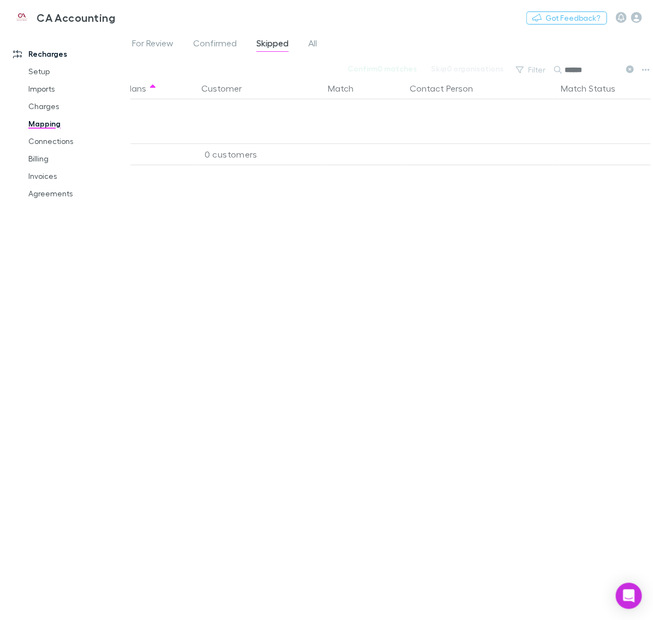
click at [601, 69] on input "******" at bounding box center [592, 69] width 55 height 15
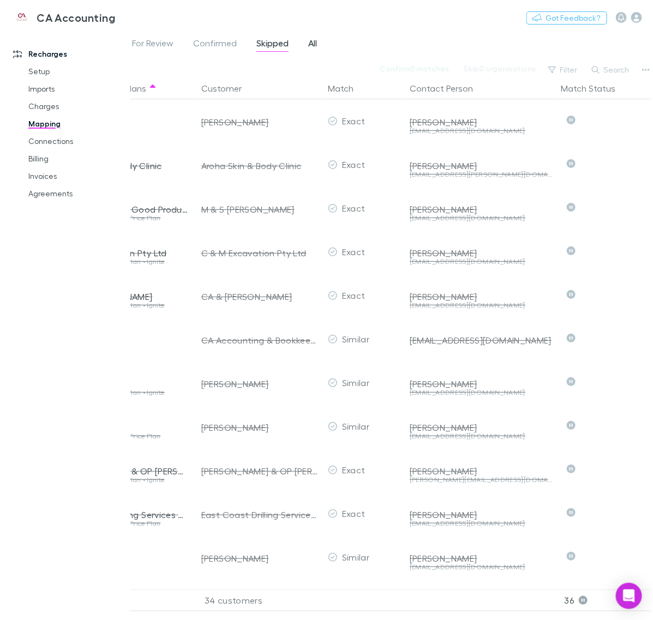
click at [310, 41] on span "All" at bounding box center [312, 45] width 9 height 14
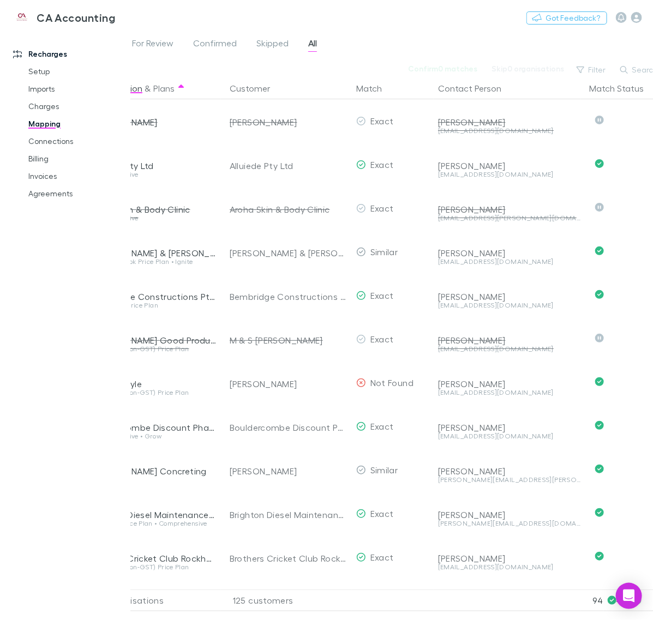
scroll to position [0, 69]
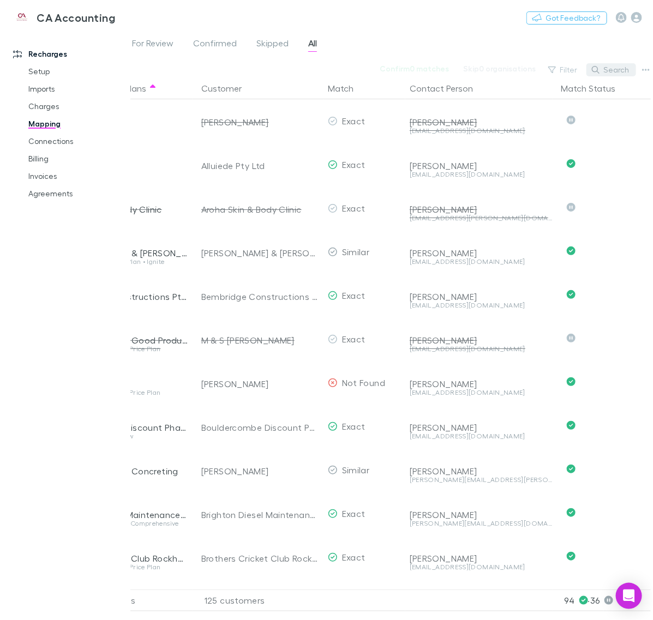
click at [617, 74] on button "Search" at bounding box center [611, 69] width 50 height 13
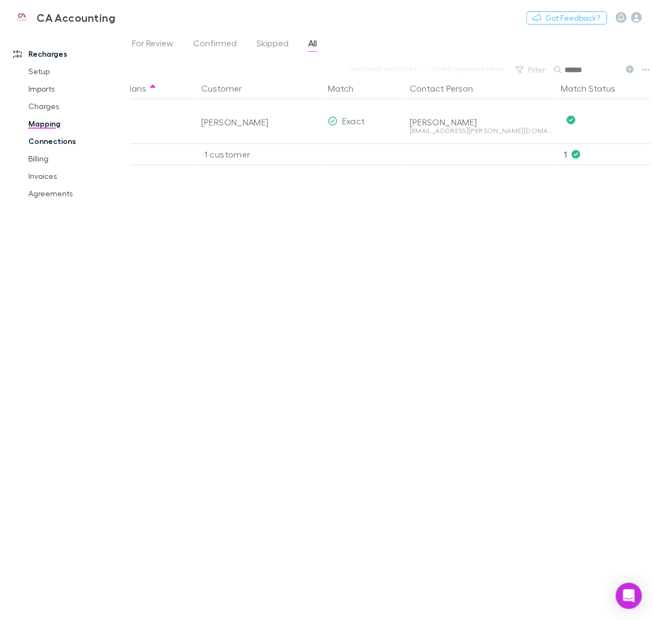
type input "******"
click at [47, 141] on link "Connections" at bounding box center [78, 141] width 122 height 17
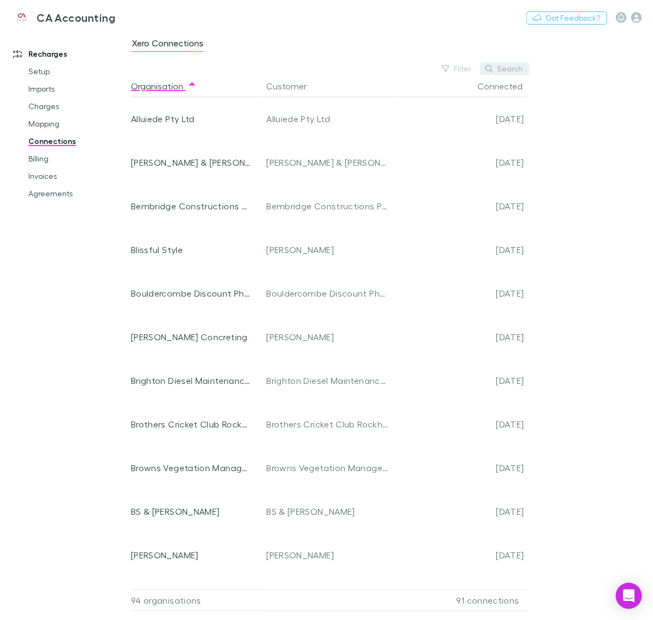
click at [511, 73] on button "Search" at bounding box center [505, 68] width 50 height 13
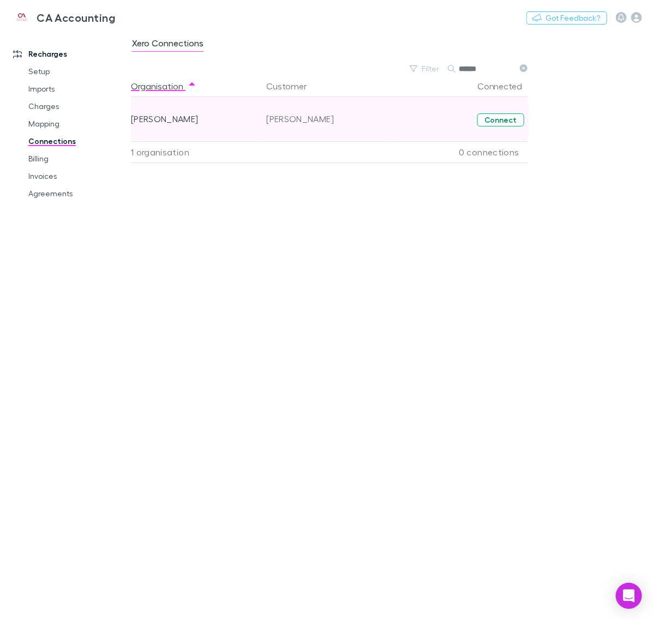
type input "******"
click at [505, 121] on button "Connect" at bounding box center [500, 119] width 47 height 13
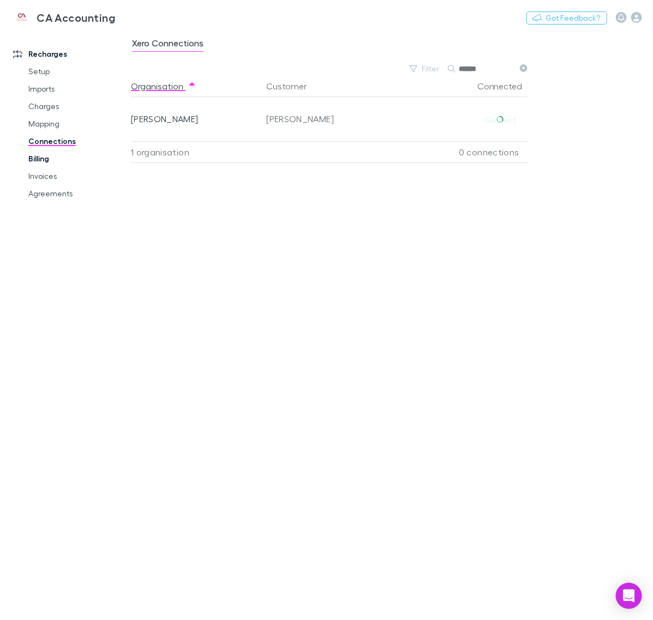
click at [41, 162] on link "Billing" at bounding box center [78, 158] width 122 height 17
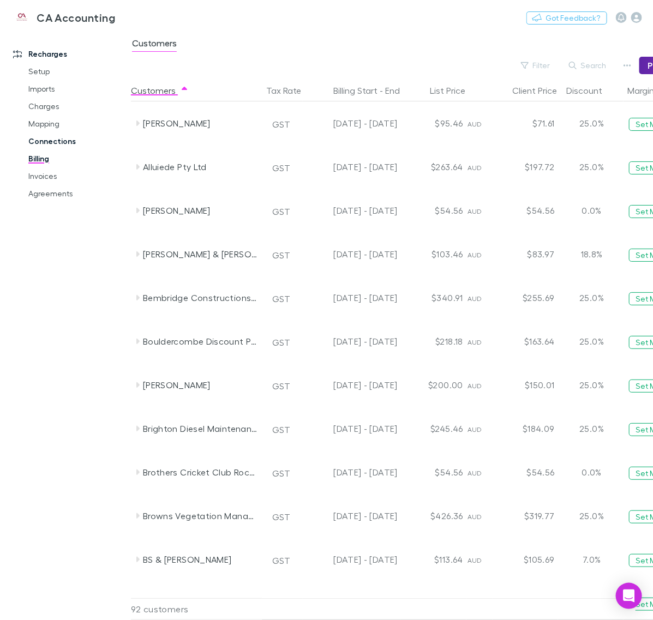
click at [56, 145] on link "Connections" at bounding box center [78, 141] width 122 height 17
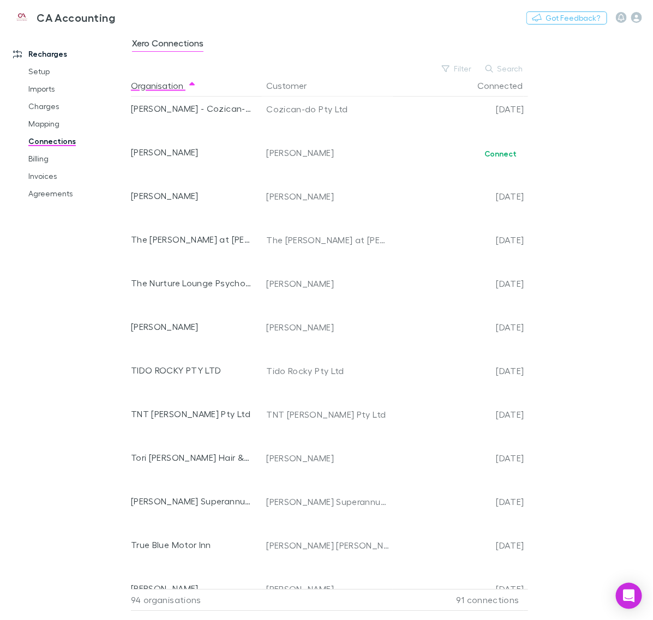
scroll to position [3610, 0]
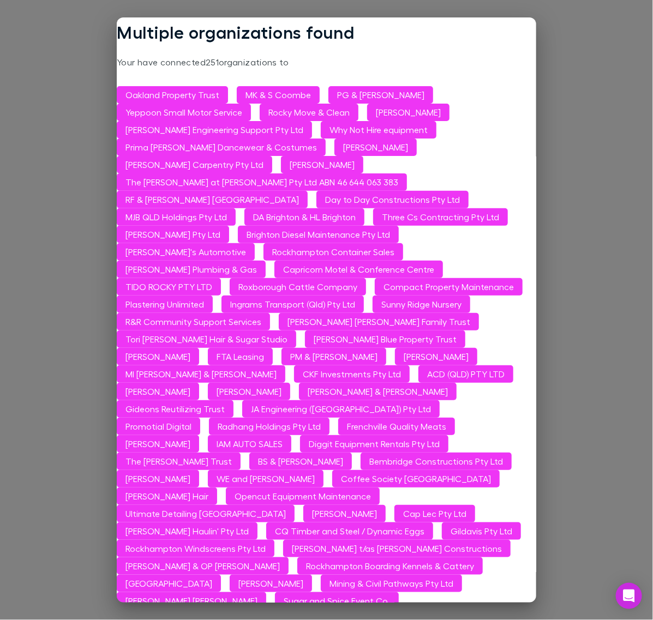
click at [570, 164] on div "Multiple organizations found Your have connected 251 organizations to Oakland P…" at bounding box center [326, 310] width 653 height 620
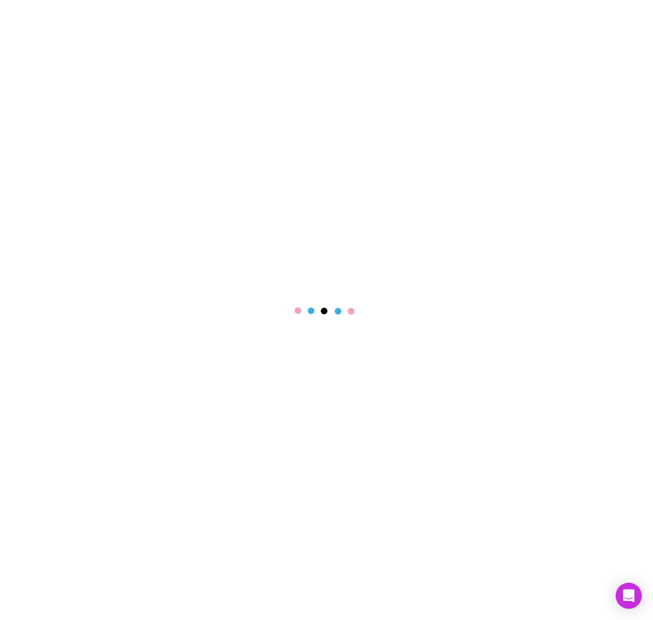
click at [148, 65] on main at bounding box center [326, 310] width 653 height 620
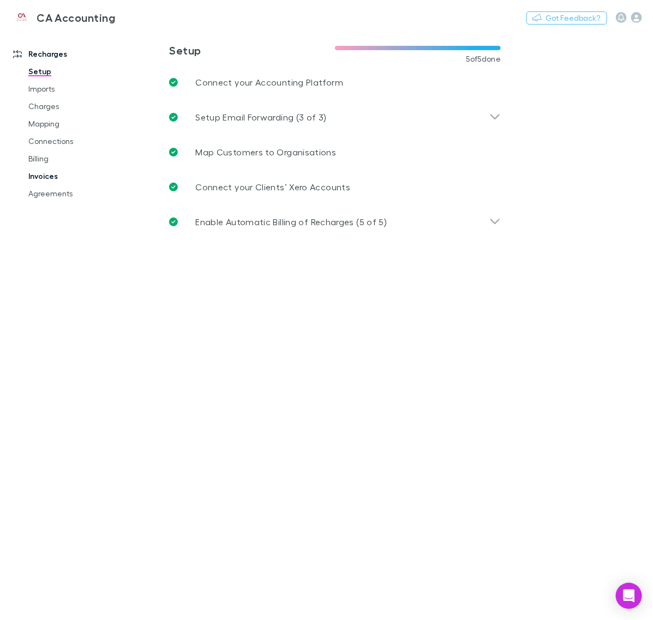
click at [75, 183] on link "Invoices" at bounding box center [78, 175] width 122 height 17
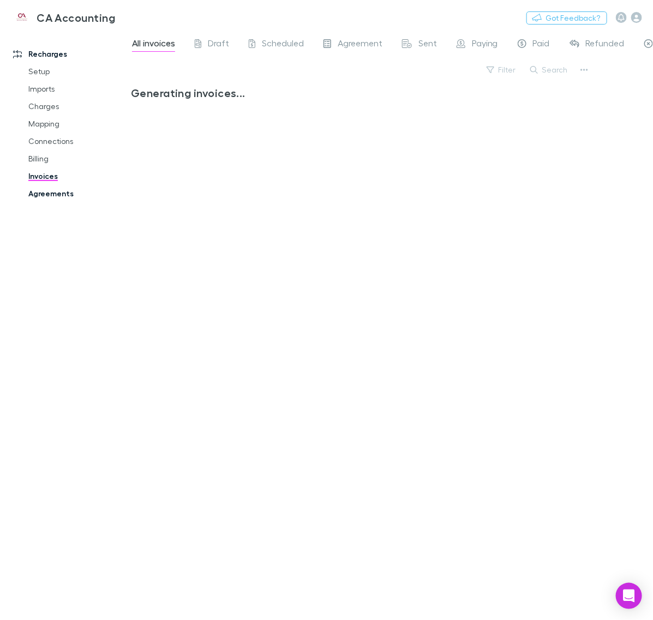
click at [69, 194] on link "Agreements" at bounding box center [78, 193] width 122 height 17
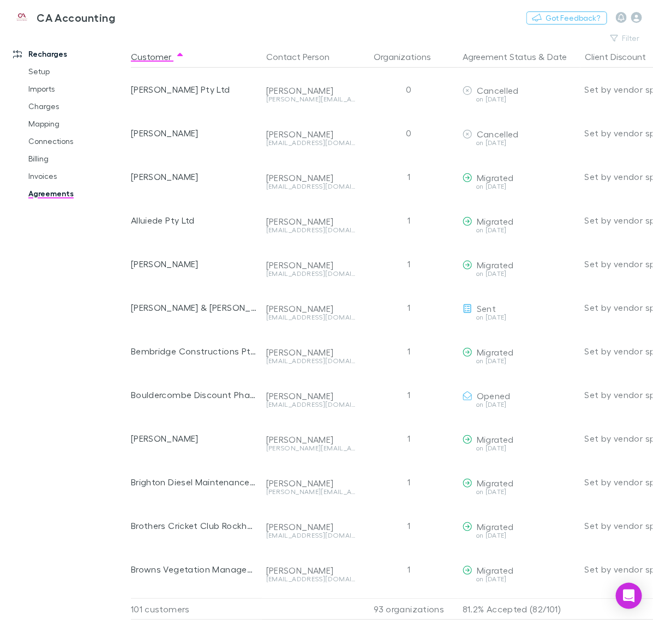
drag, startPoint x: 626, startPoint y: 41, endPoint x: 454, endPoint y: 41, distance: 172.4
click at [461, 44] on div "Filter Search" at bounding box center [423, 38] width 585 height 15
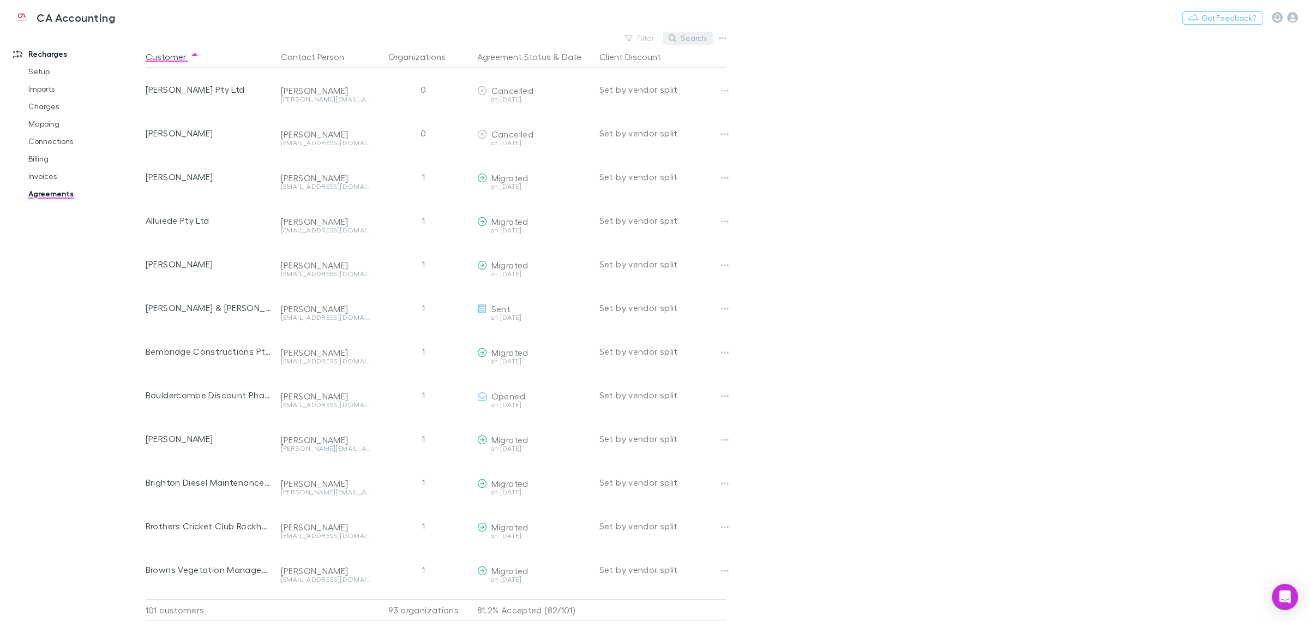
click at [652, 38] on button "Search" at bounding box center [688, 38] width 50 height 13
type input "*"
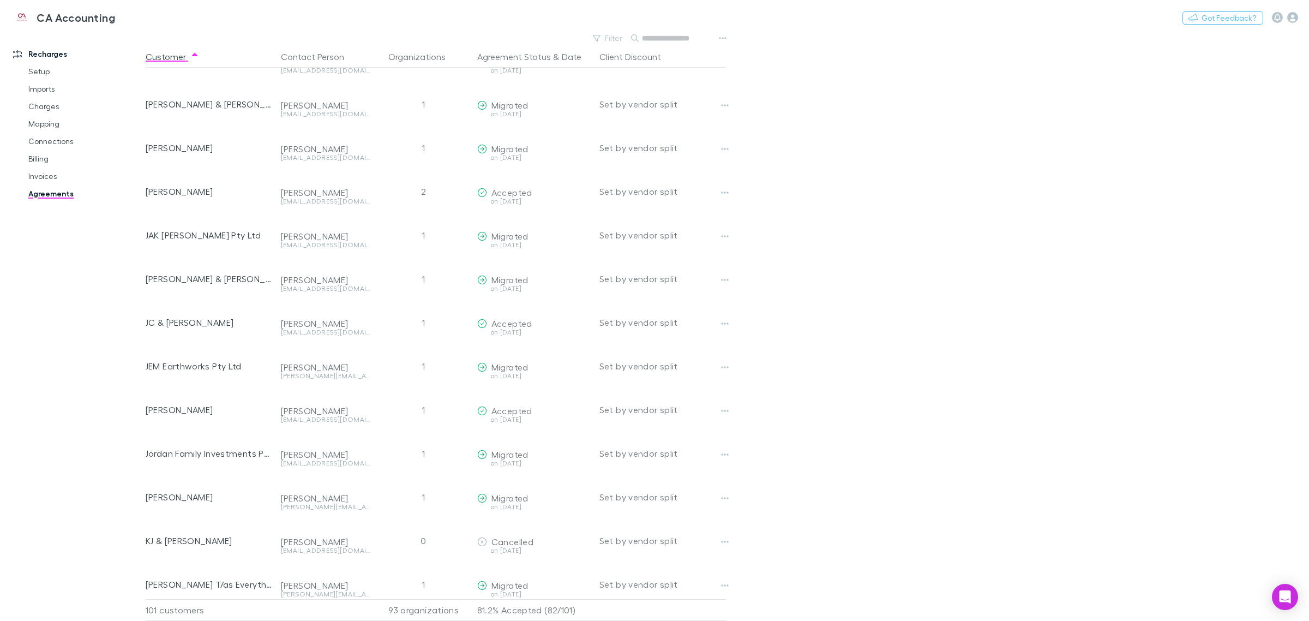
scroll to position [1841, 0]
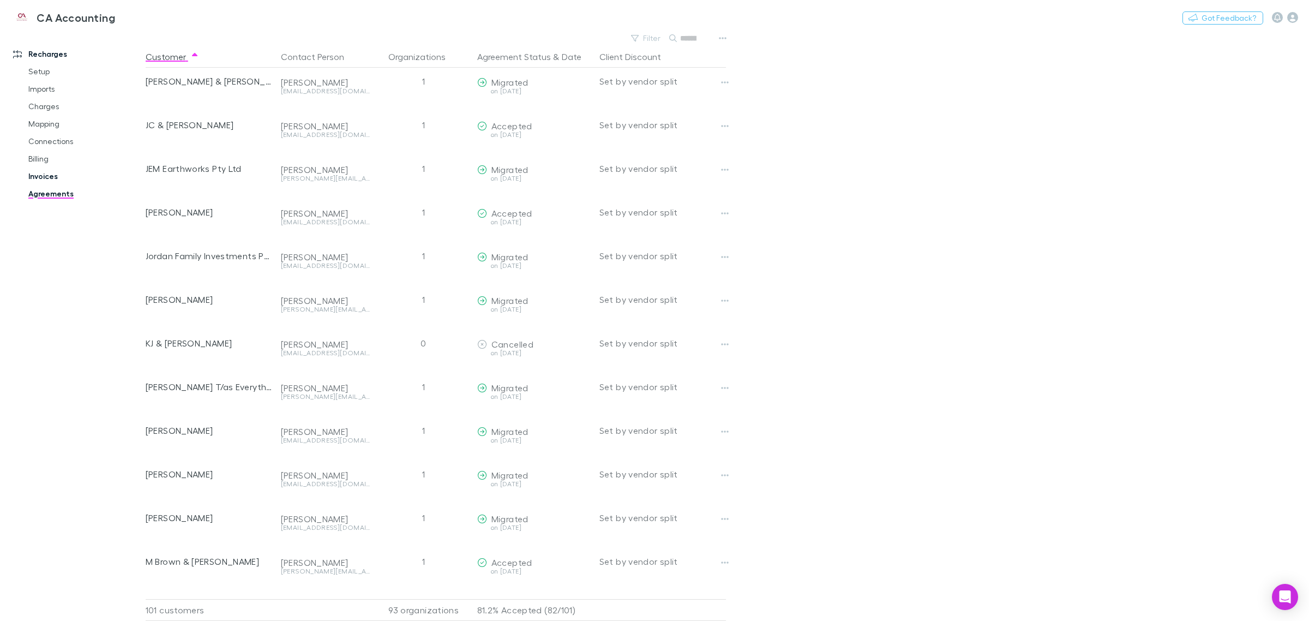
click at [47, 180] on link "Invoices" at bounding box center [85, 175] width 136 height 17
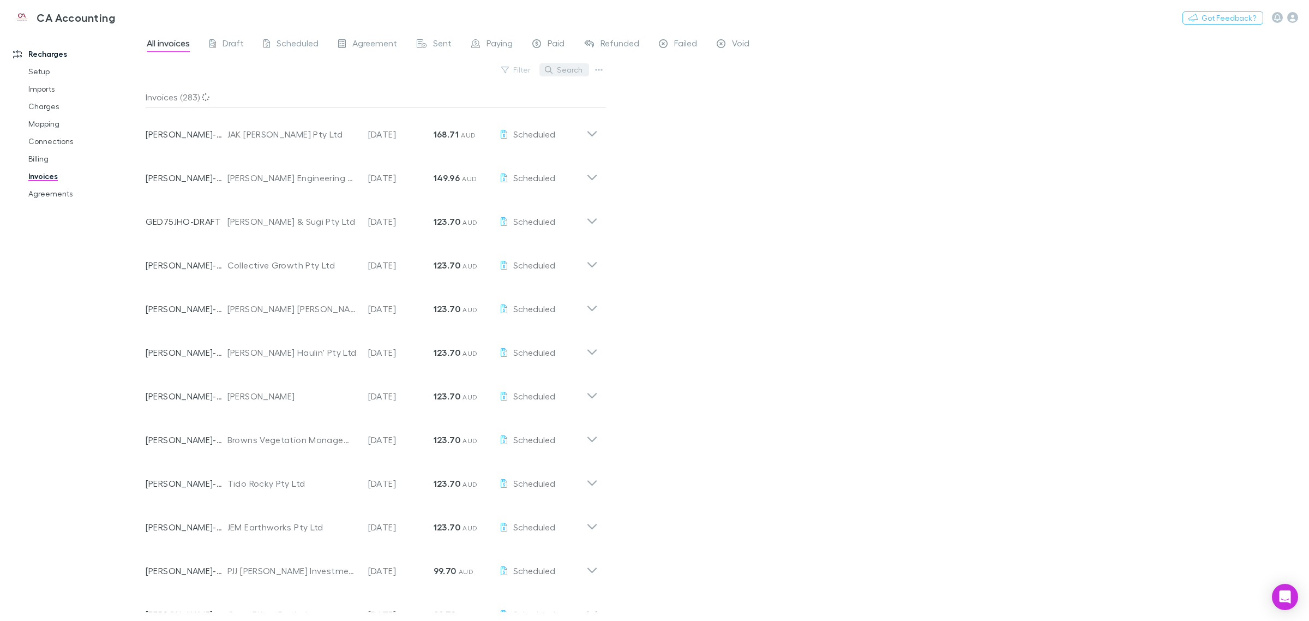
click at [572, 70] on button "Search" at bounding box center [564, 69] width 50 height 13
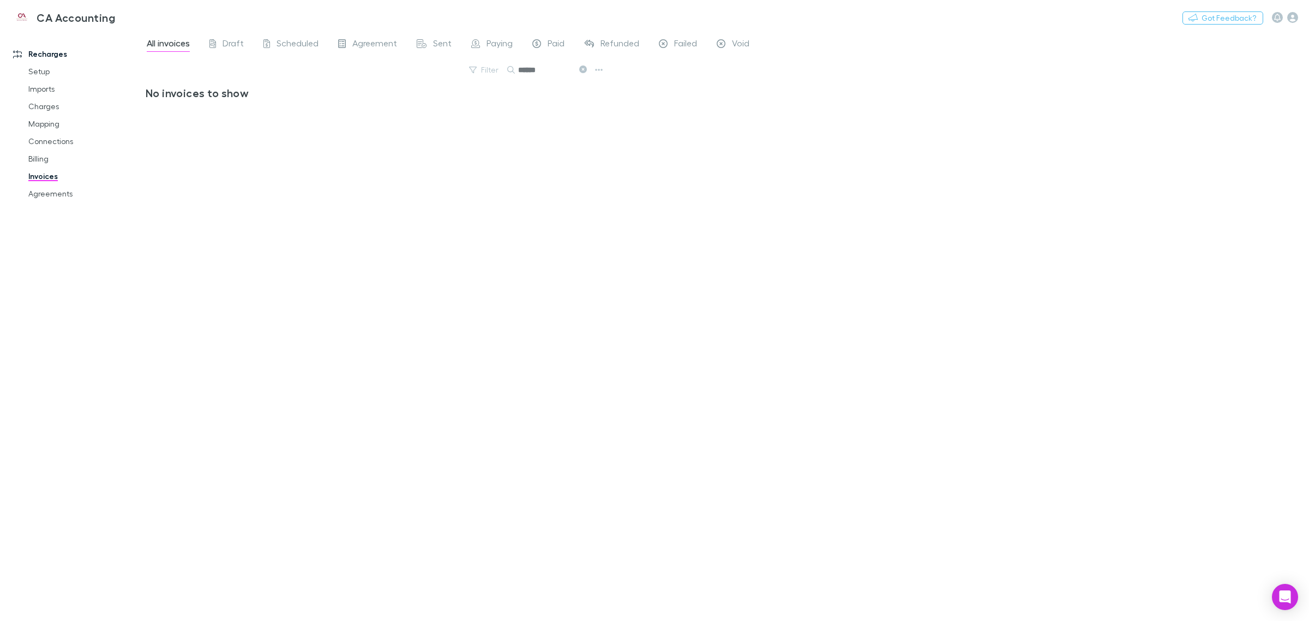
drag, startPoint x: 550, startPoint y: 70, endPoint x: 456, endPoint y: 65, distance: 93.9
click at [456, 65] on div "Filter Search ******" at bounding box center [376, 74] width 461 height 24
type input "******"
click at [43, 159] on link "Billing" at bounding box center [85, 158] width 136 height 17
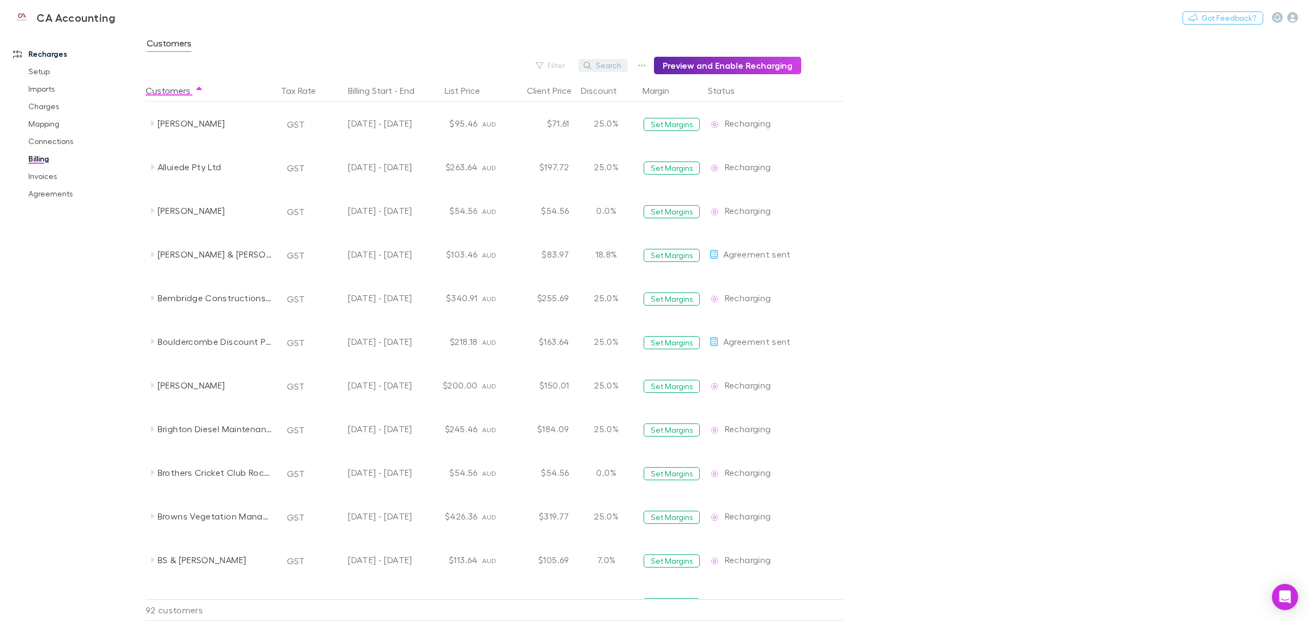
click at [606, 61] on button "Search" at bounding box center [603, 65] width 50 height 13
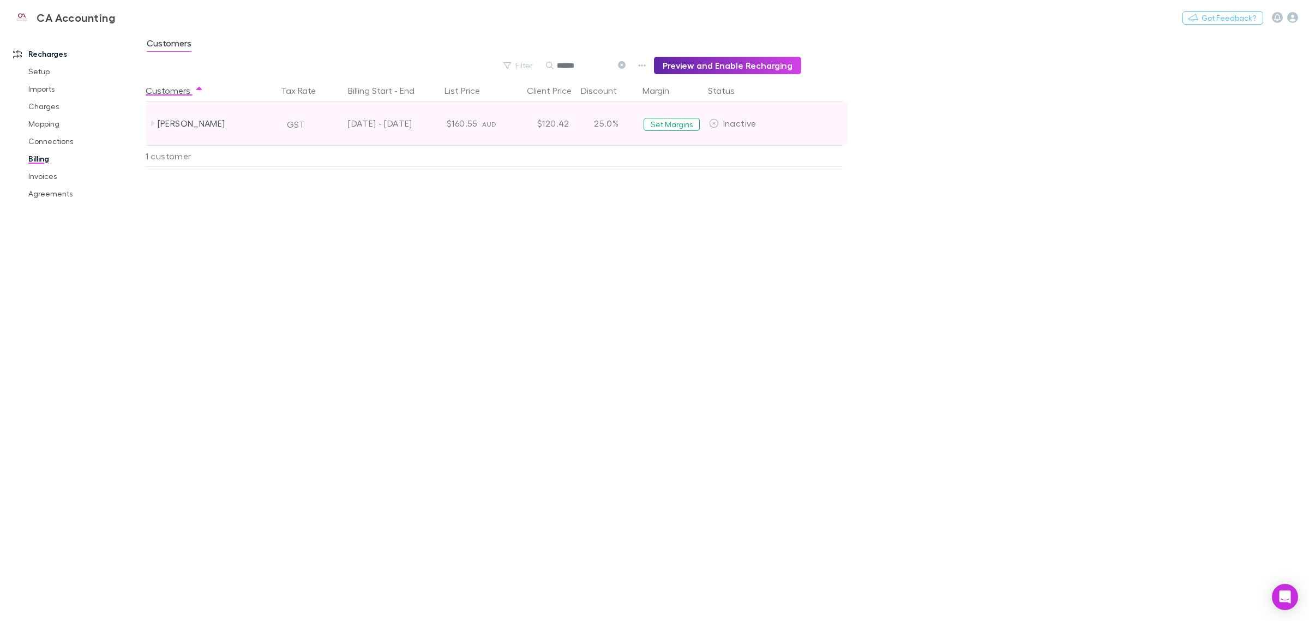
type input "******"
click at [652, 120] on span "Inactive" at bounding box center [739, 123] width 33 height 10
click at [461, 113] on div "$160.55" at bounding box center [449, 123] width 65 height 44
click at [172, 121] on div "Suzie Larsen" at bounding box center [216, 123] width 116 height 44
drag, startPoint x: 713, startPoint y: 123, endPoint x: 671, endPoint y: 129, distance: 42.5
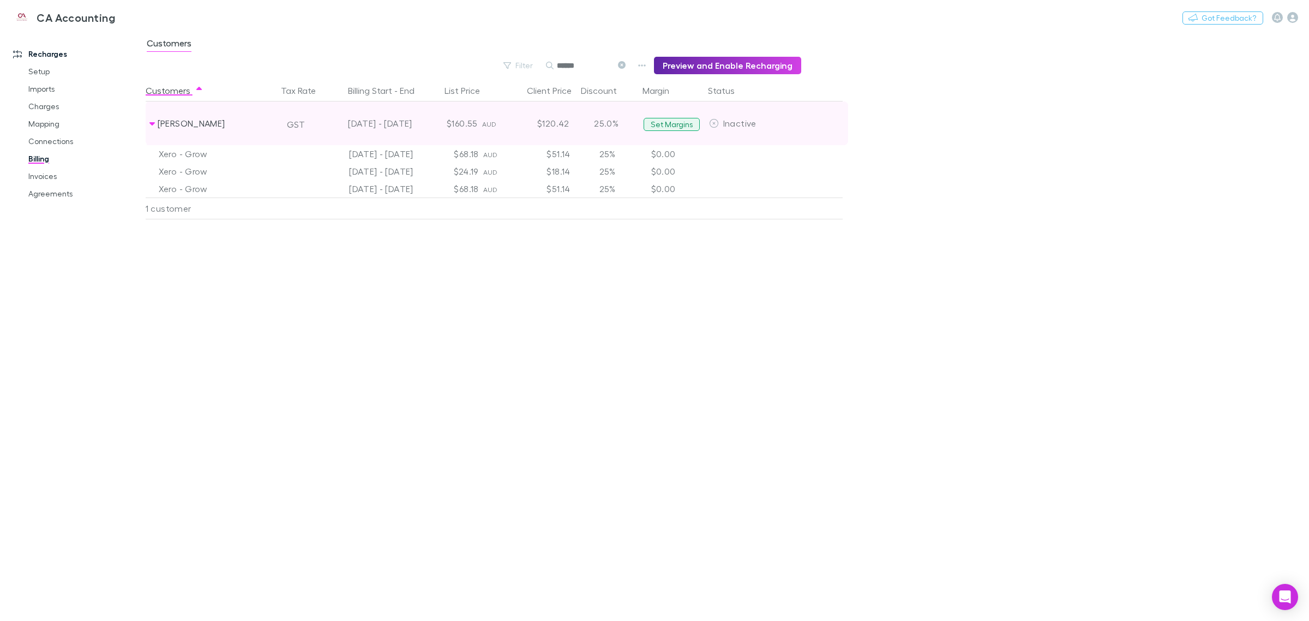
click at [652, 129] on button "Set Margins" at bounding box center [672, 124] width 56 height 13
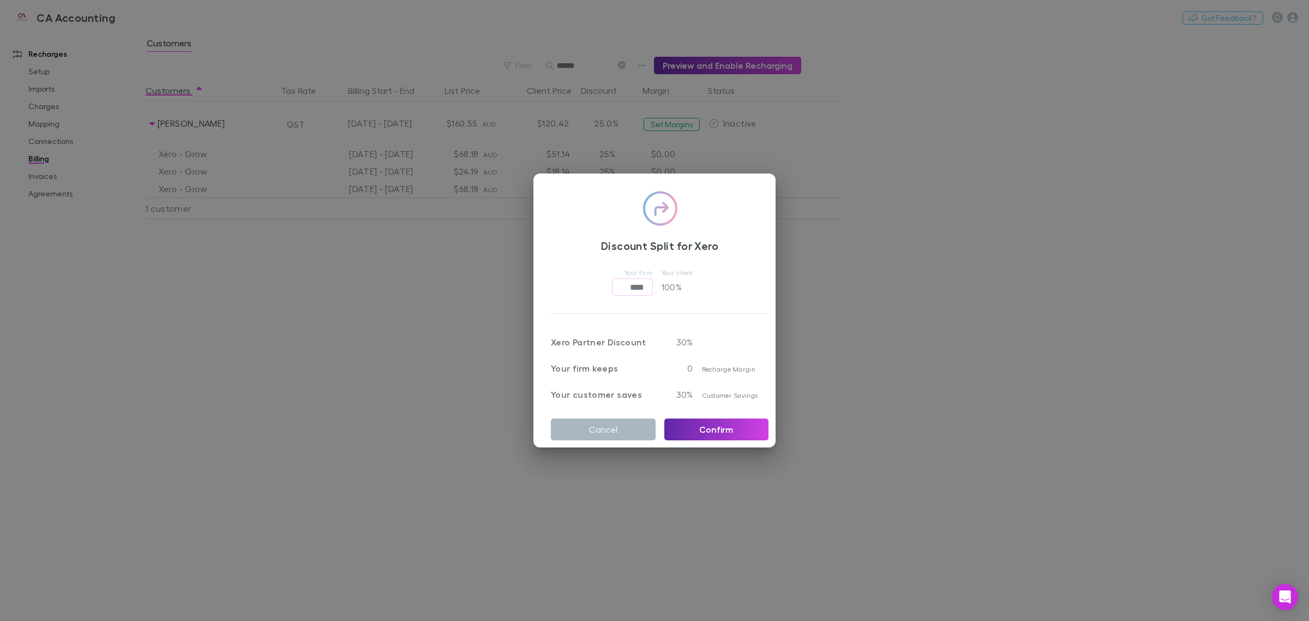
click at [605, 425] on button "Cancel" at bounding box center [603, 429] width 105 height 22
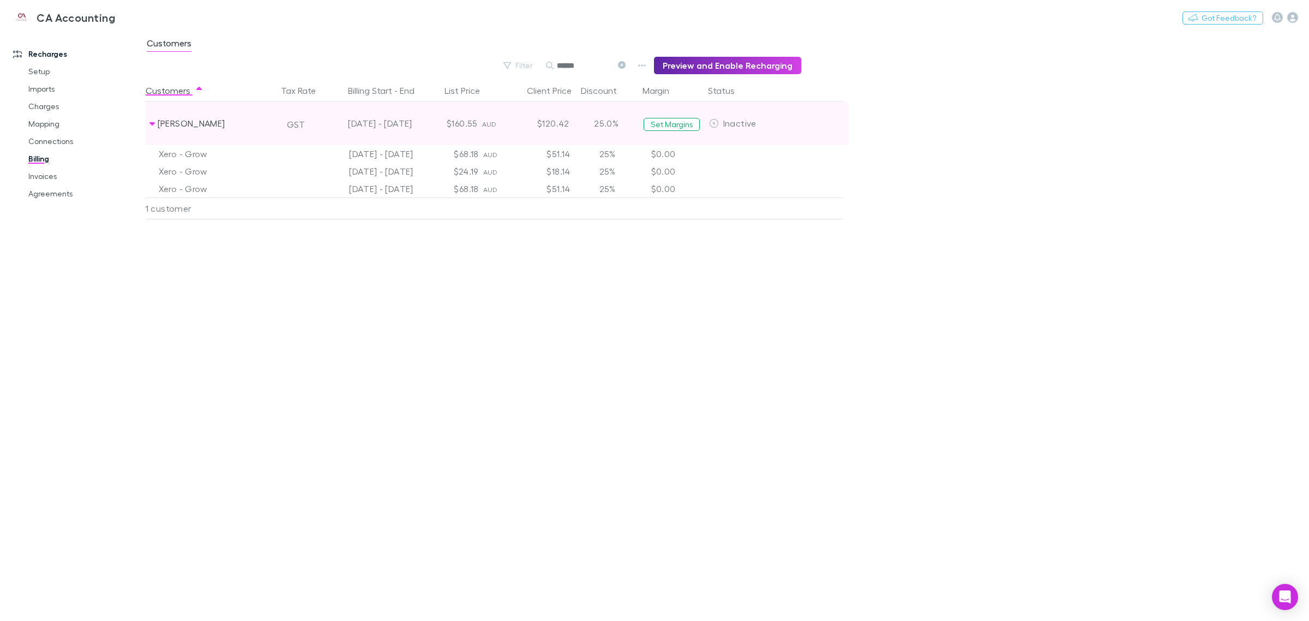
click at [224, 128] on div "Suzie Larsen" at bounding box center [216, 123] width 116 height 44
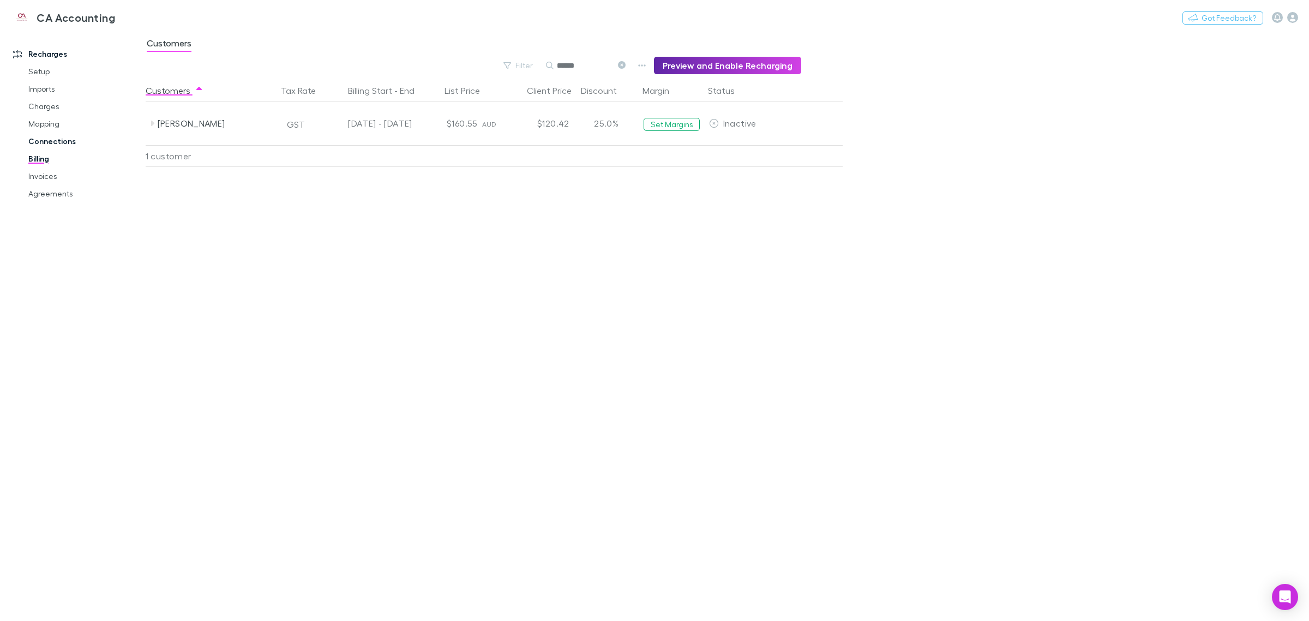
click at [46, 142] on link "Connections" at bounding box center [85, 141] width 136 height 17
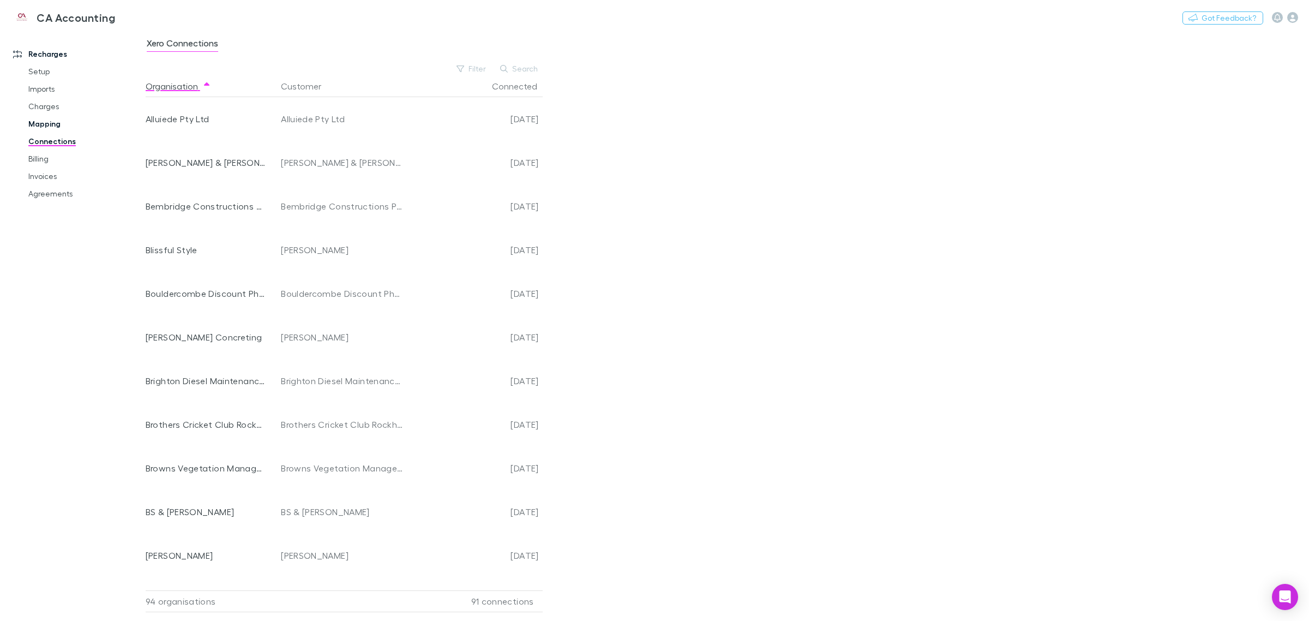
click at [47, 128] on link "Mapping" at bounding box center [85, 123] width 136 height 17
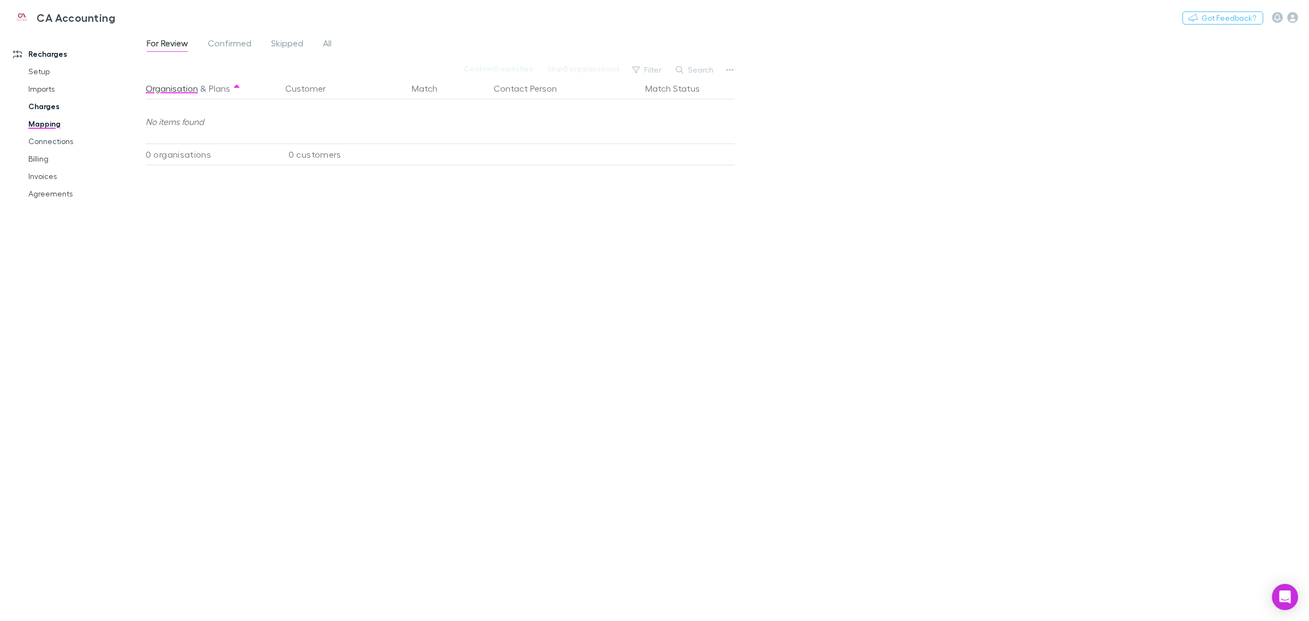
click at [39, 107] on link "Charges" at bounding box center [85, 106] width 136 height 17
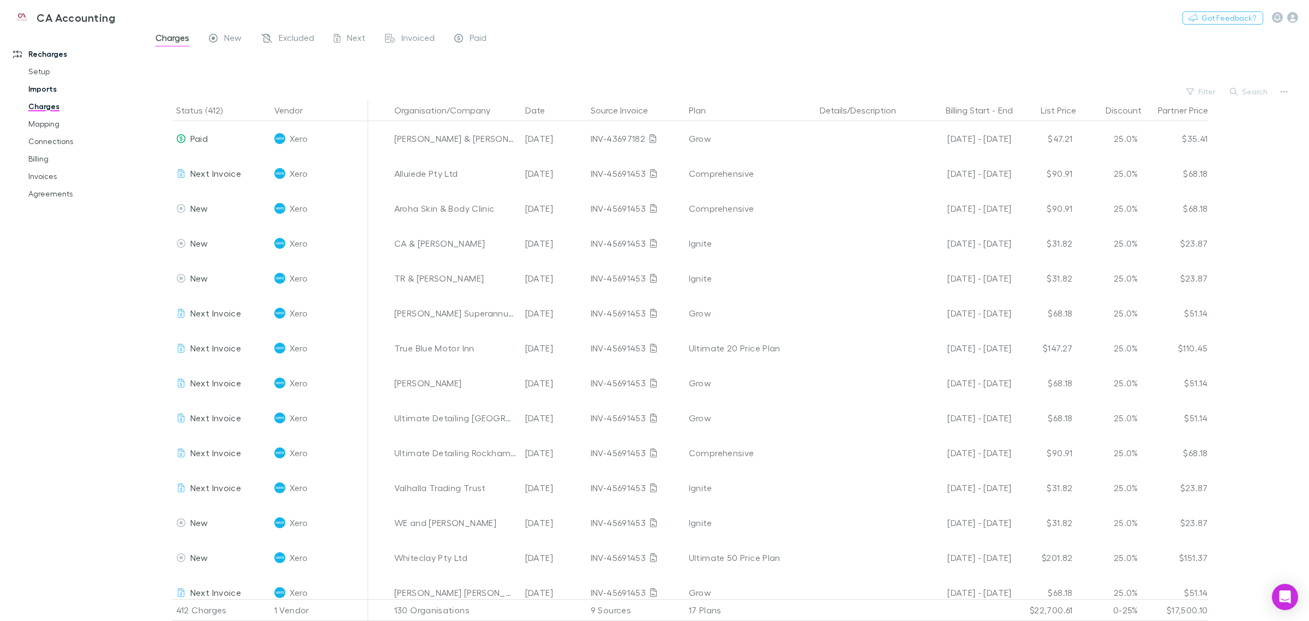
click at [43, 91] on link "Imports" at bounding box center [85, 88] width 136 height 17
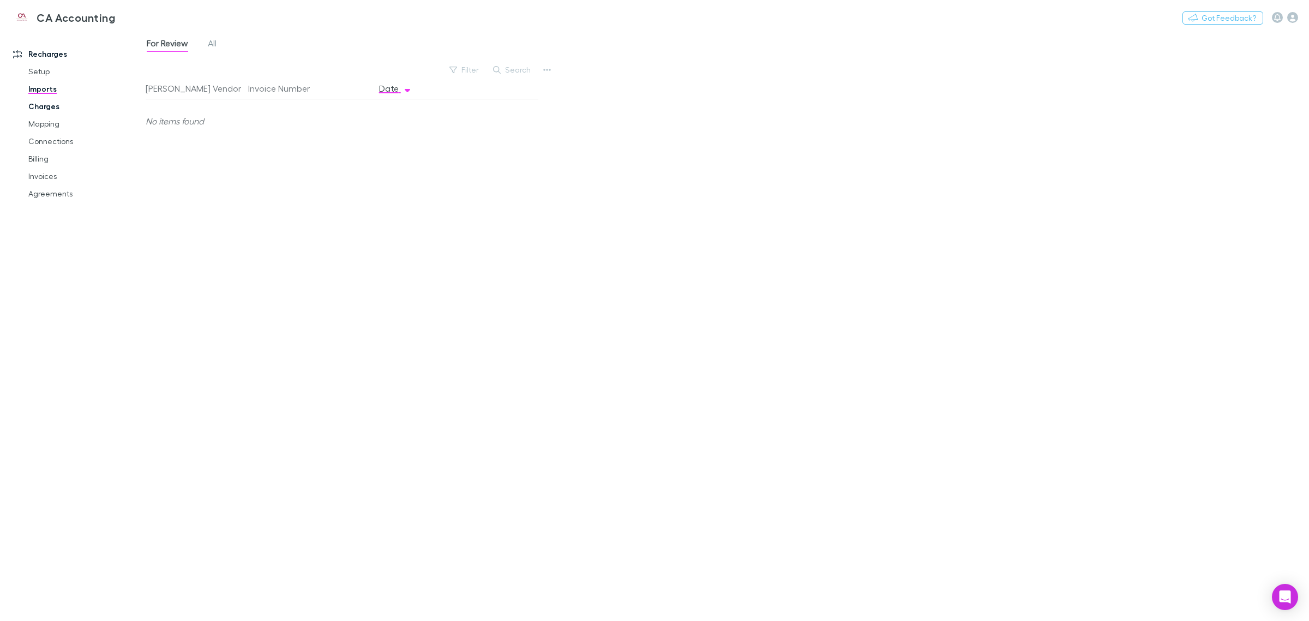
click at [45, 108] on link "Charges" at bounding box center [85, 106] width 136 height 17
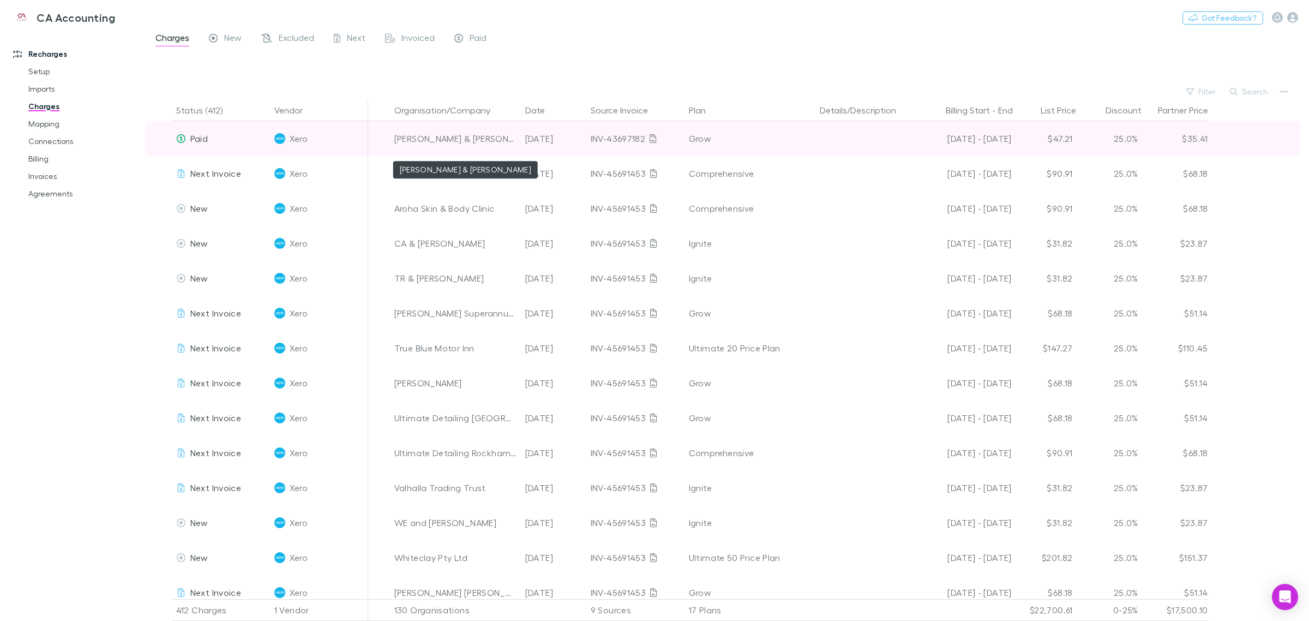
click at [418, 142] on div "S.L GLOVER-WARD & S.J WARD" at bounding box center [455, 138] width 122 height 35
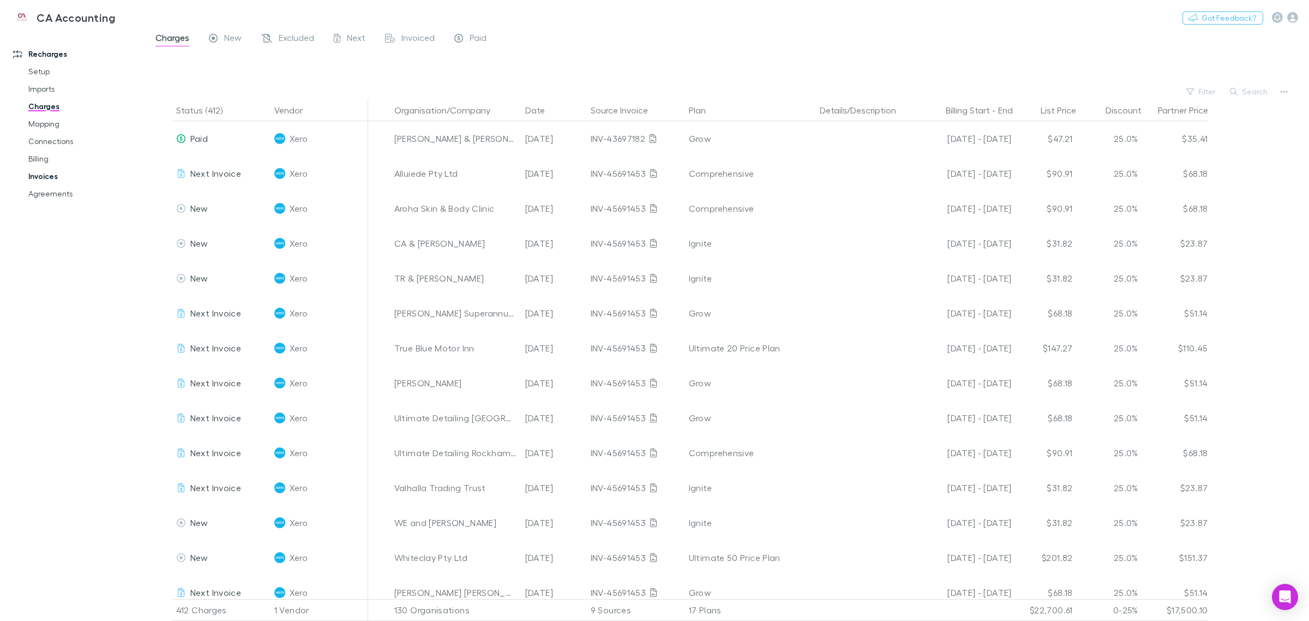
click at [45, 176] on link "Invoices" at bounding box center [85, 175] width 136 height 17
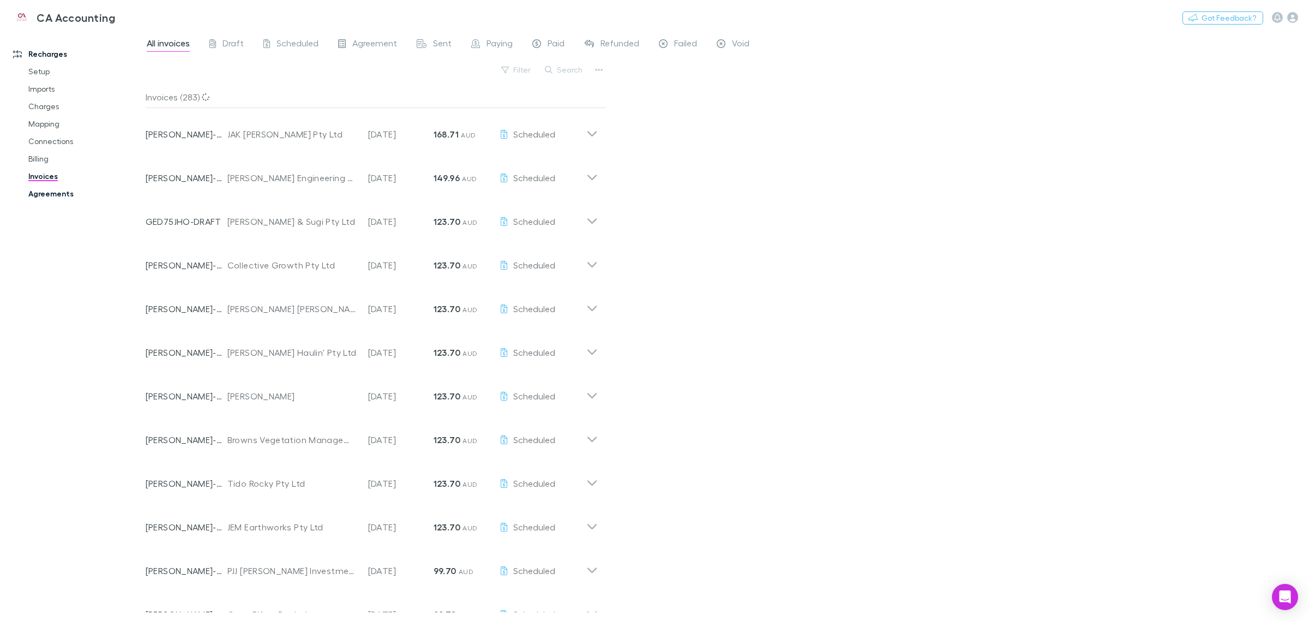
click at [49, 194] on link "Agreements" at bounding box center [85, 193] width 136 height 17
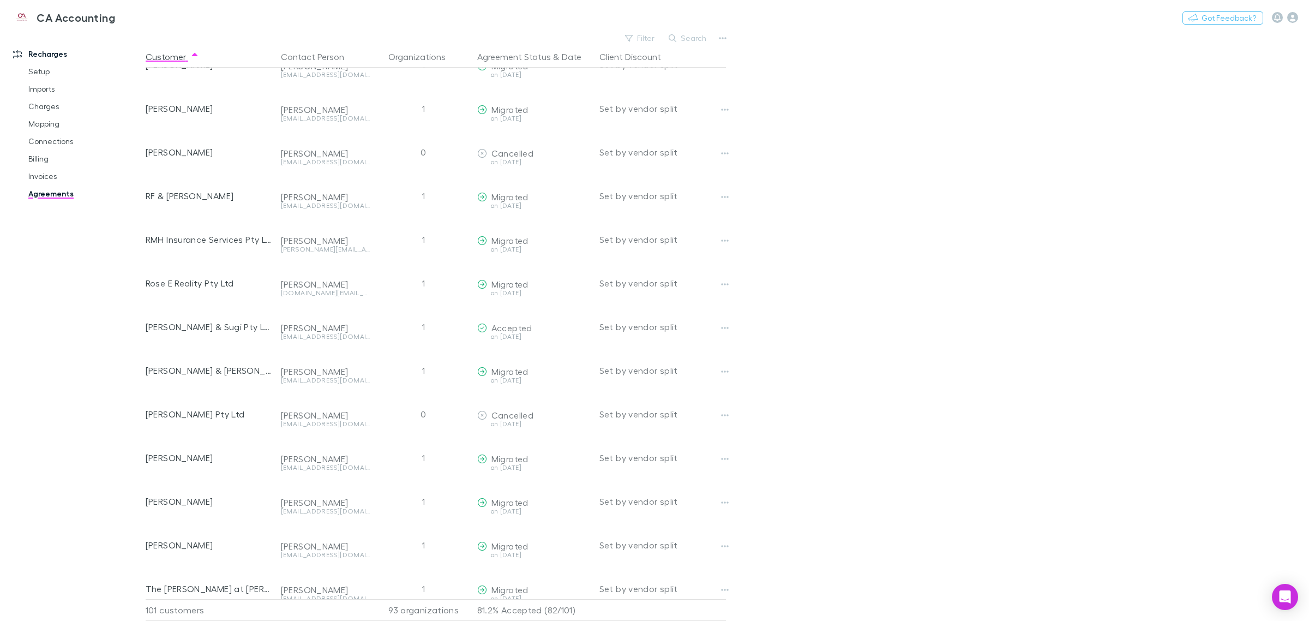
scroll to position [3366, 0]
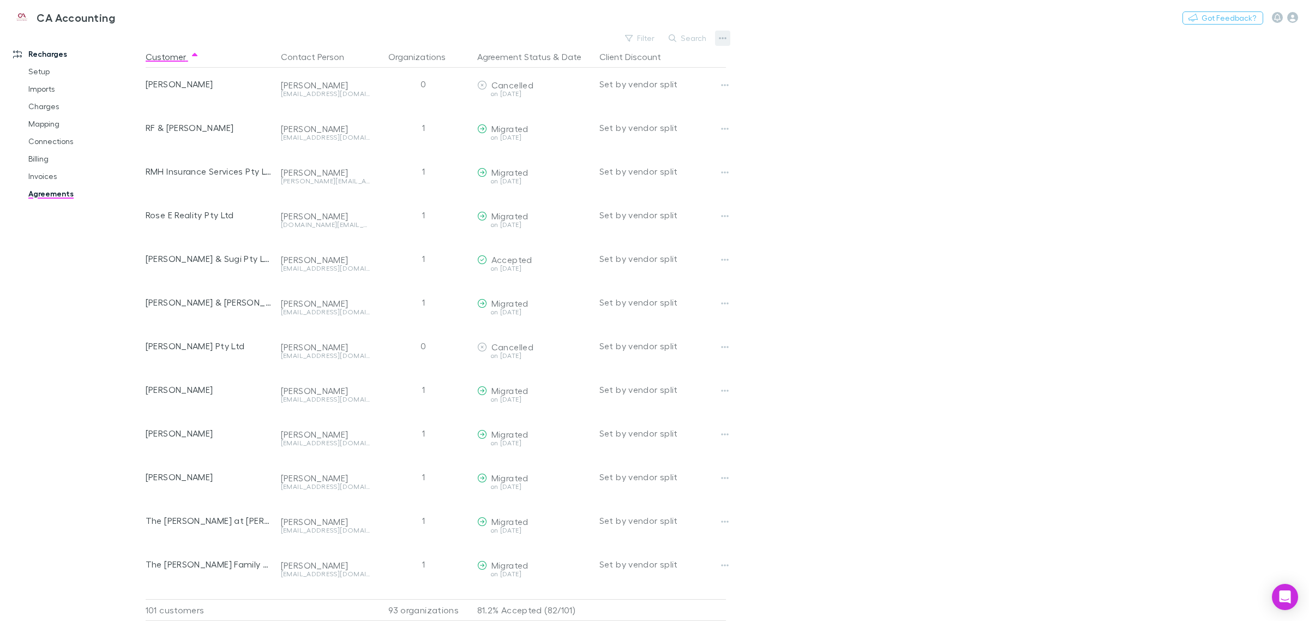
click at [652, 37] on icon "button" at bounding box center [723, 38] width 8 height 9
drag, startPoint x: 849, startPoint y: 188, endPoint x: 746, endPoint y: 137, distance: 115.1
click at [652, 172] on div at bounding box center [654, 310] width 1309 height 621
click at [652, 37] on button "button" at bounding box center [722, 38] width 15 height 15
click at [652, 112] on p "Sent and Opened agreements" at bounding box center [655, 112] width 133 height 13
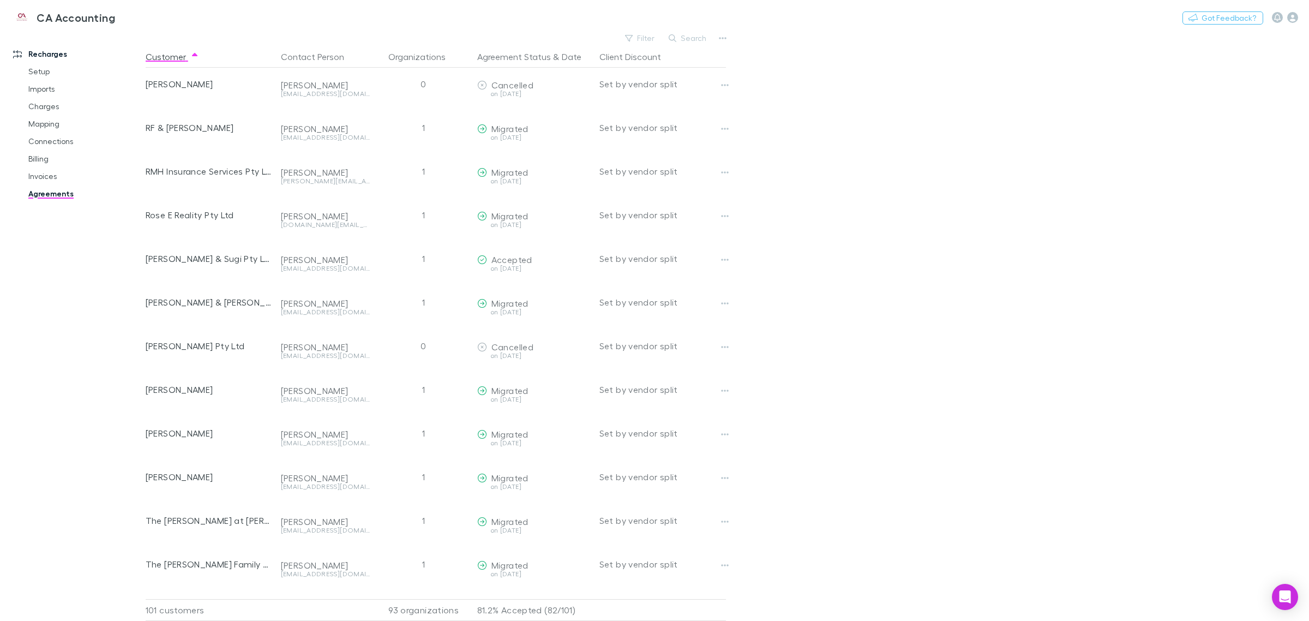
click at [652, 422] on main "Filter Search Customer Contact Person Organizations Agreement Status & Date Cli…" at bounding box center [728, 326] width 1164 height 590
click at [43, 173] on link "Invoices" at bounding box center [85, 175] width 136 height 17
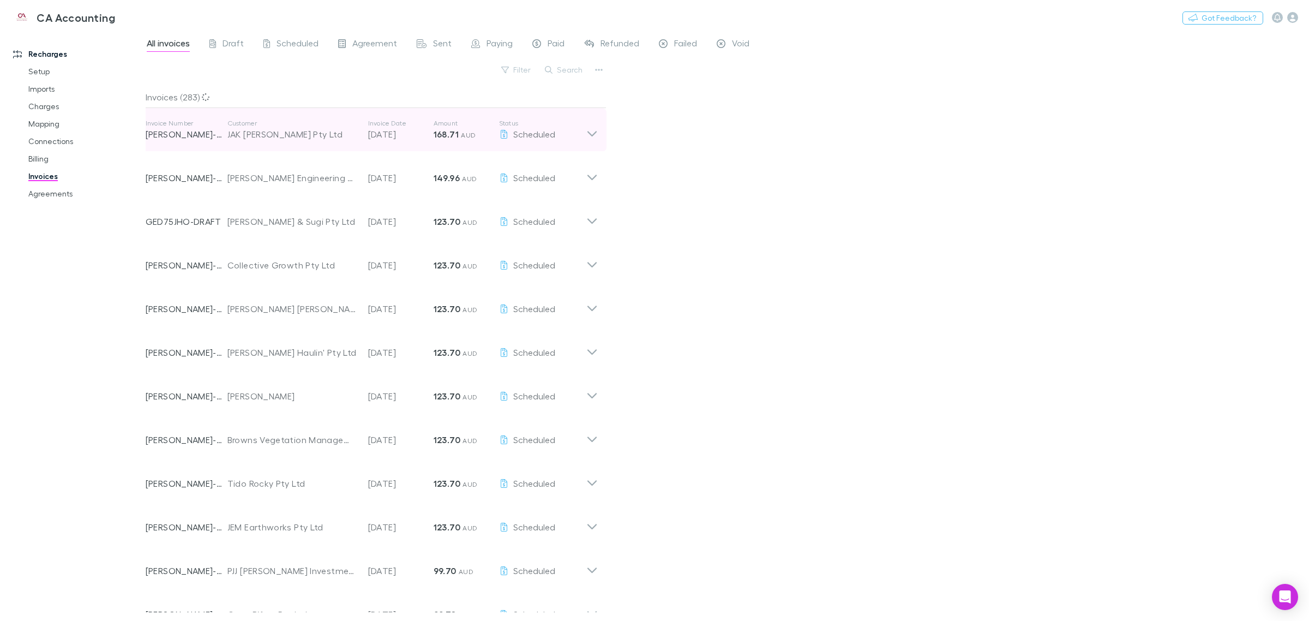
click at [593, 129] on icon at bounding box center [591, 130] width 11 height 22
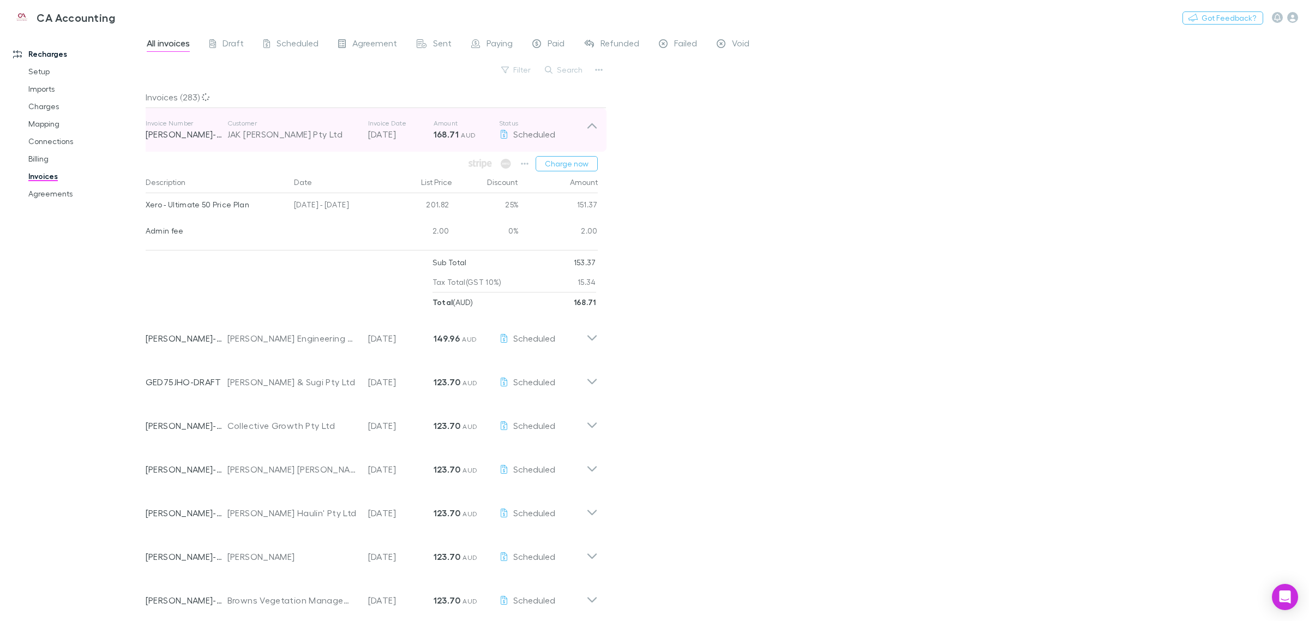
click at [593, 129] on icon at bounding box center [591, 130] width 11 height 22
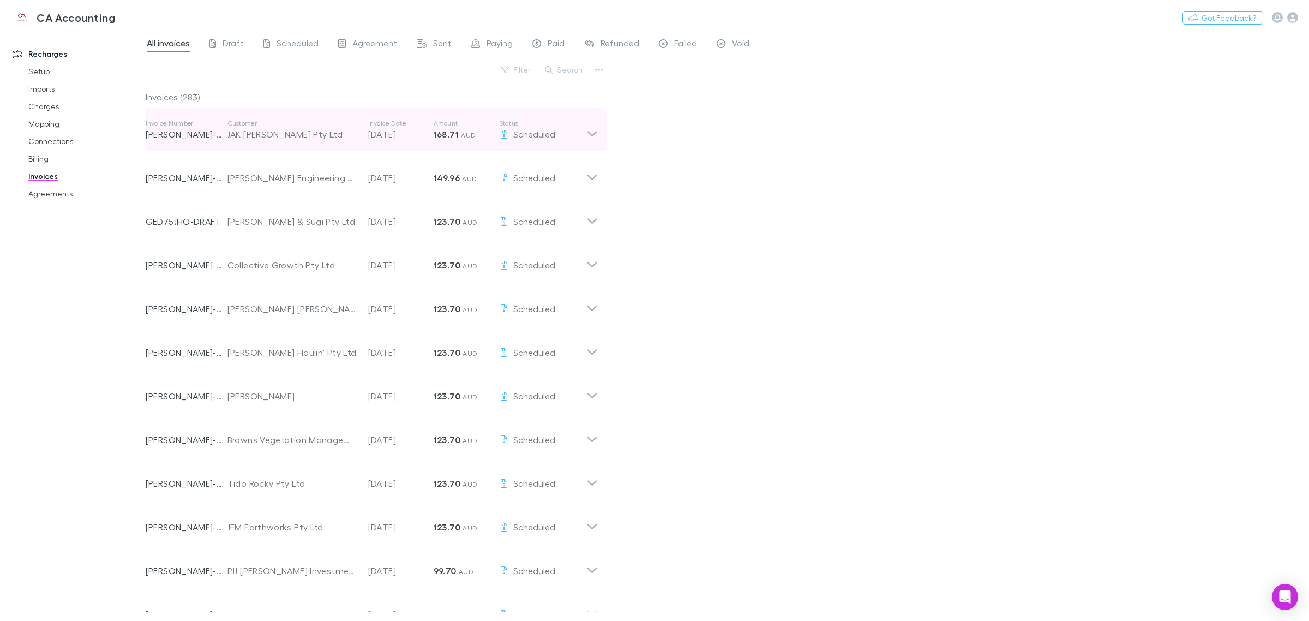
click at [597, 138] on icon at bounding box center [591, 130] width 11 height 22
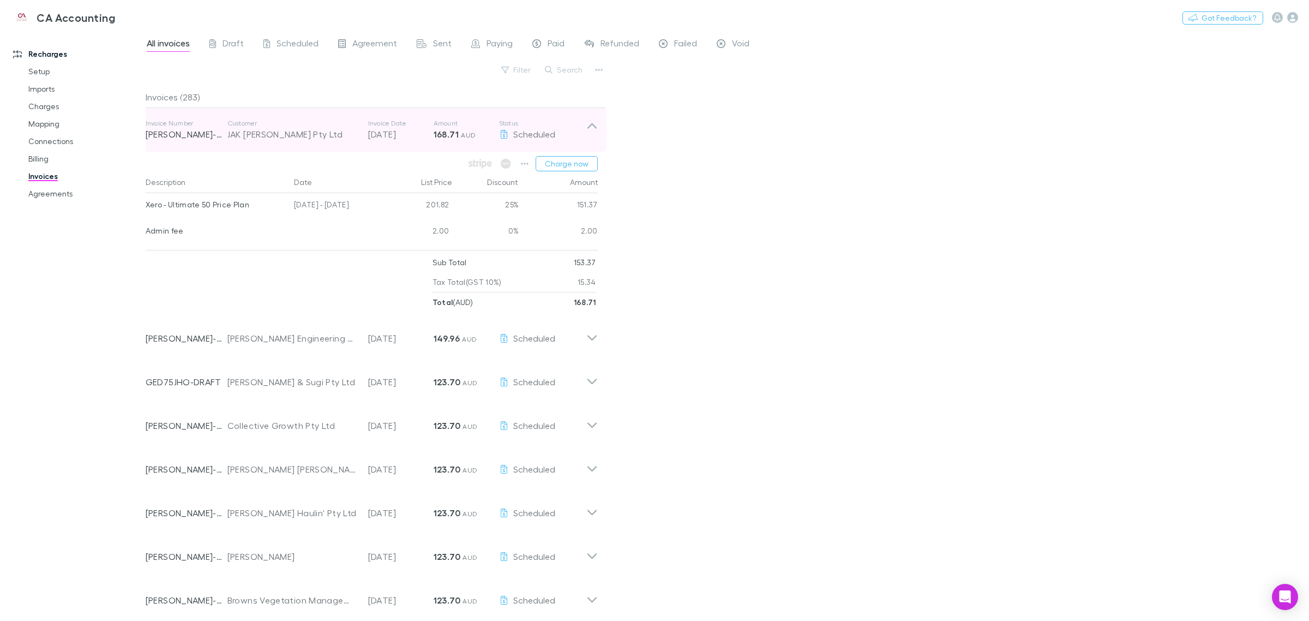
click at [595, 127] on icon at bounding box center [591, 125] width 9 height 5
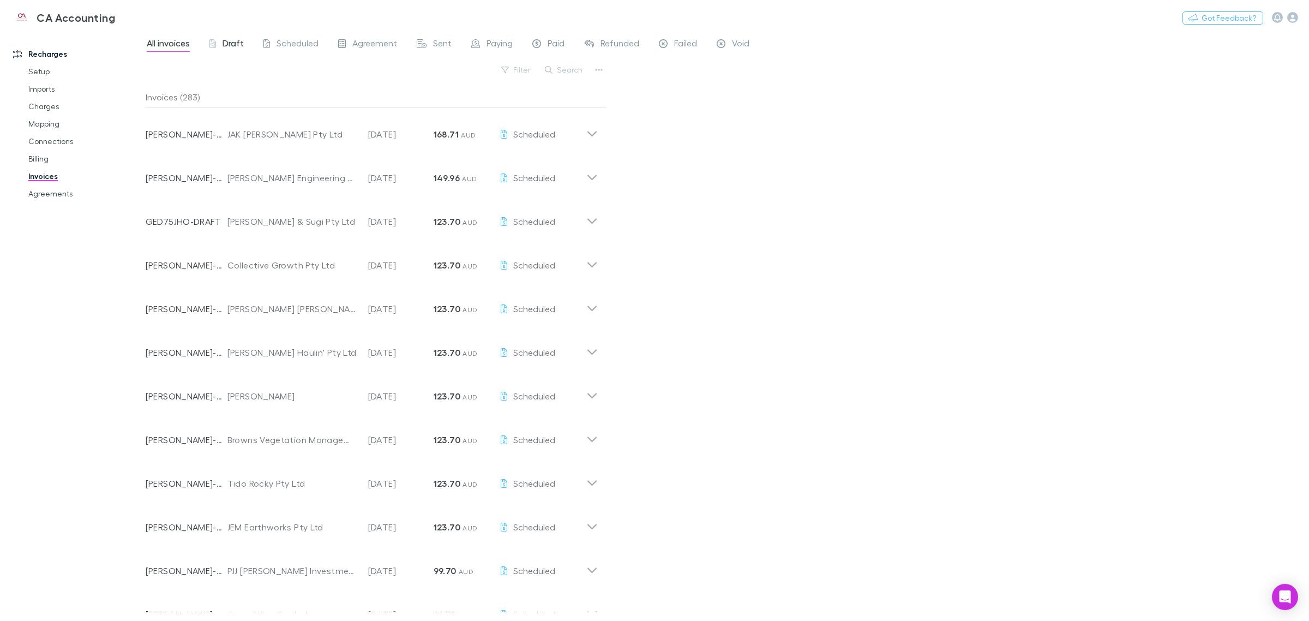
click at [229, 42] on span "Draft" at bounding box center [233, 45] width 21 height 14
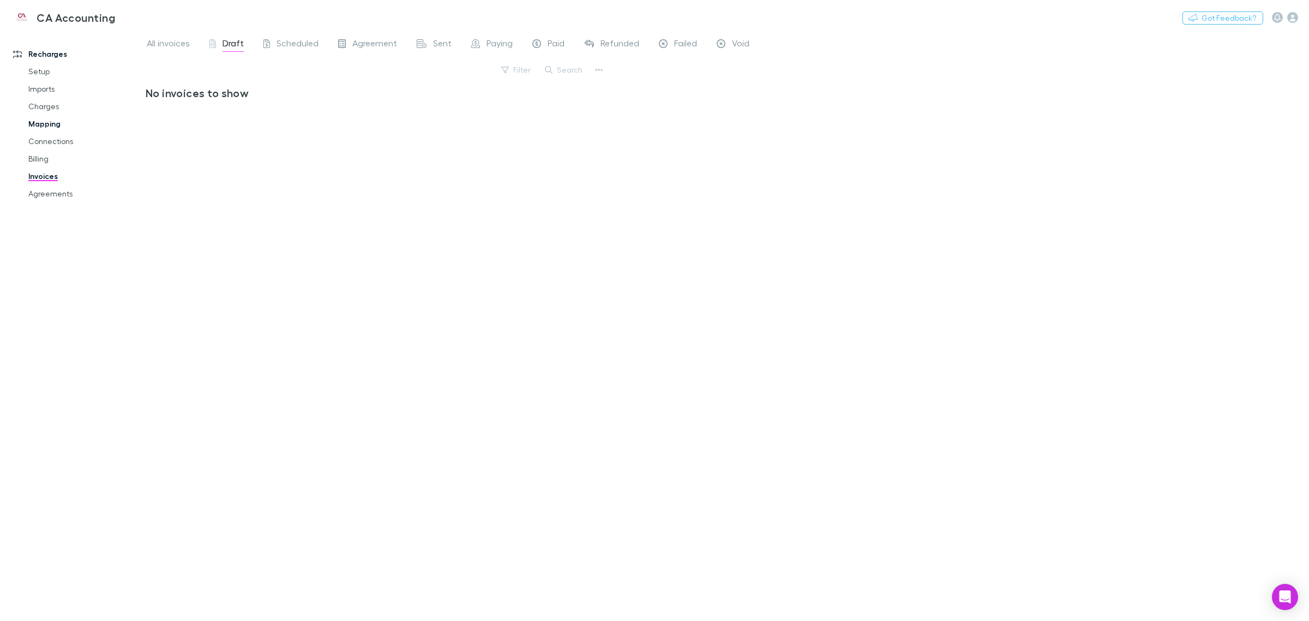
click at [43, 127] on link "Mapping" at bounding box center [85, 123] width 136 height 17
click at [231, 48] on span "Confirmed" at bounding box center [230, 45] width 44 height 14
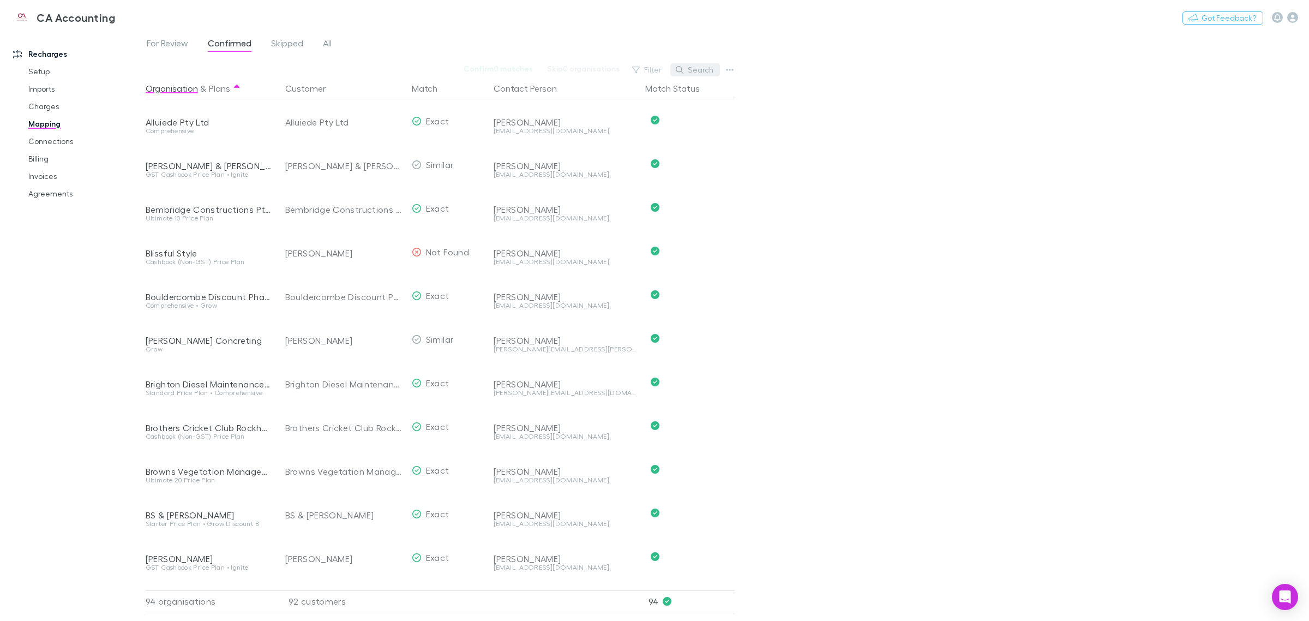
click at [652, 67] on button "Search" at bounding box center [695, 69] width 50 height 13
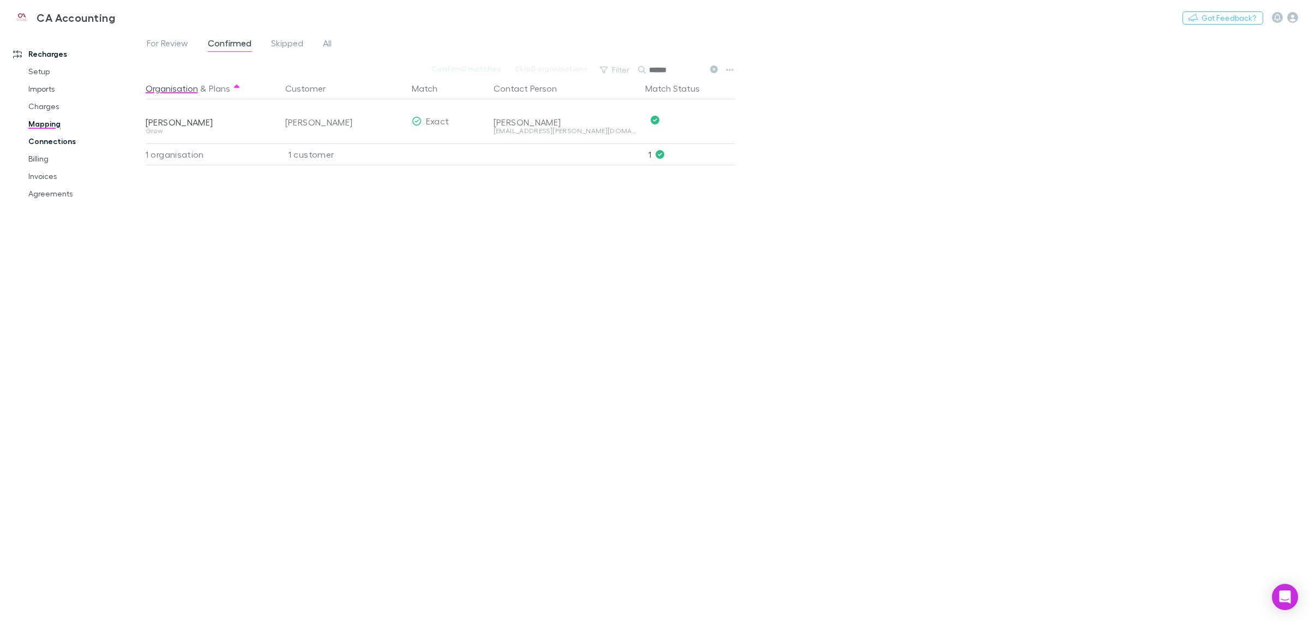
type input "******"
click at [39, 143] on link "Connections" at bounding box center [85, 141] width 136 height 17
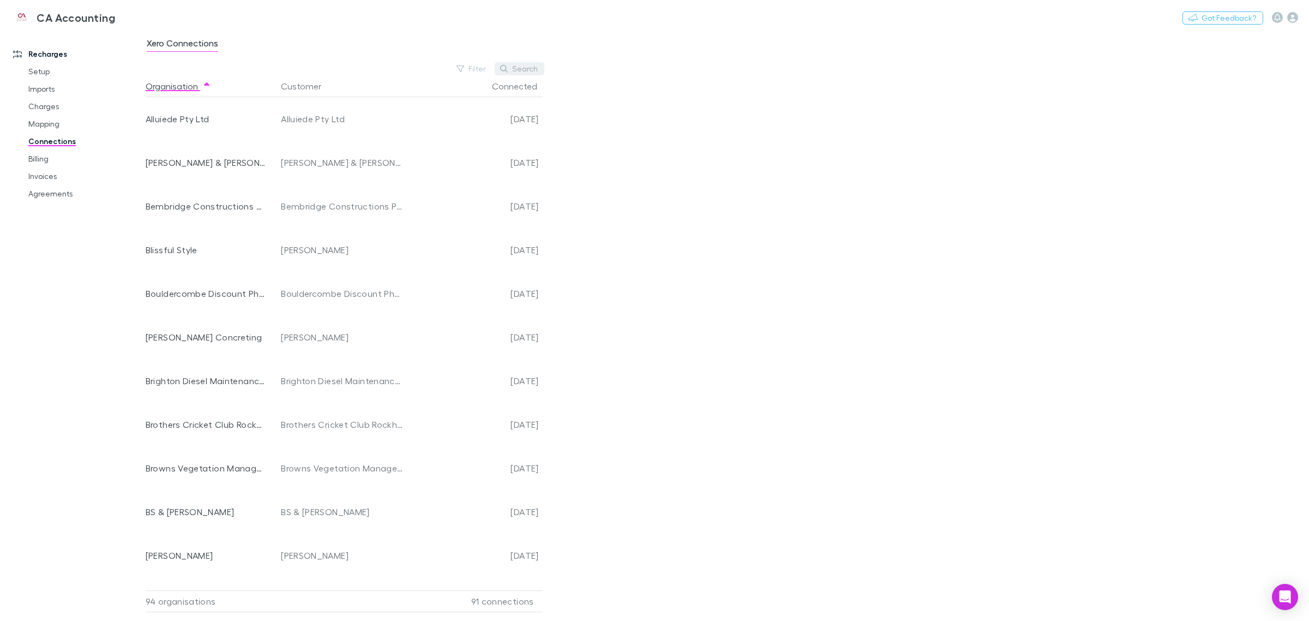
click at [525, 69] on button "Search" at bounding box center [520, 68] width 50 height 13
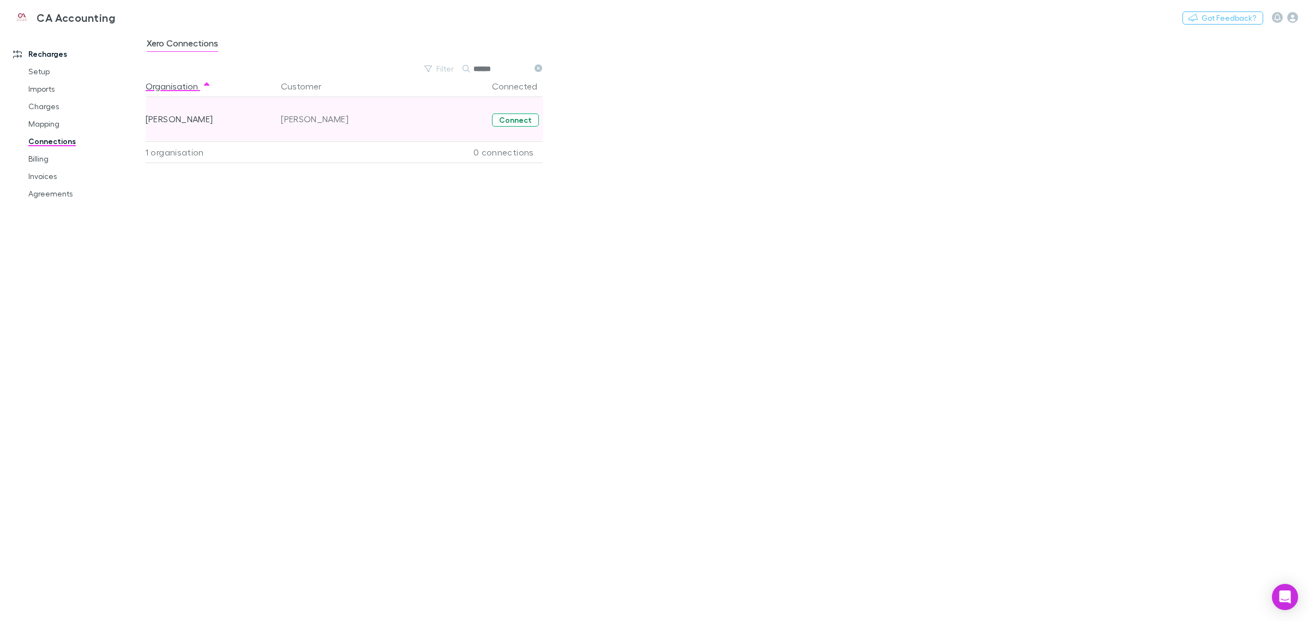
type input "******"
click at [510, 119] on button "Connect" at bounding box center [515, 119] width 47 height 13
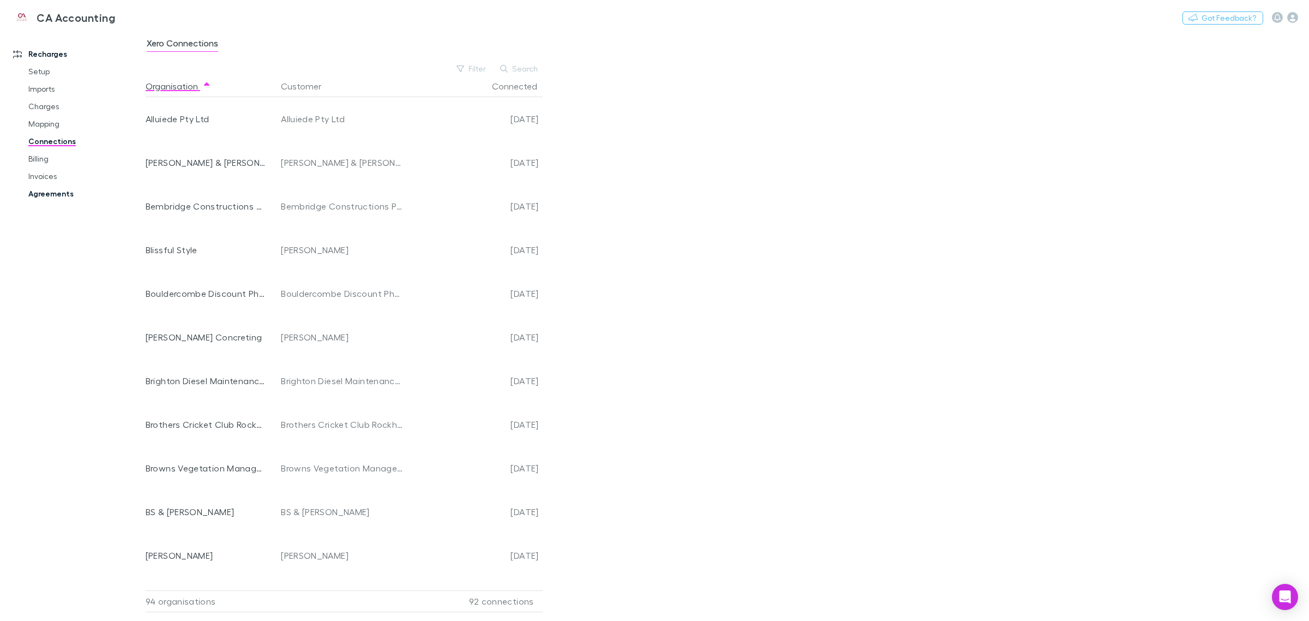
click at [55, 190] on link "Agreements" at bounding box center [85, 193] width 136 height 17
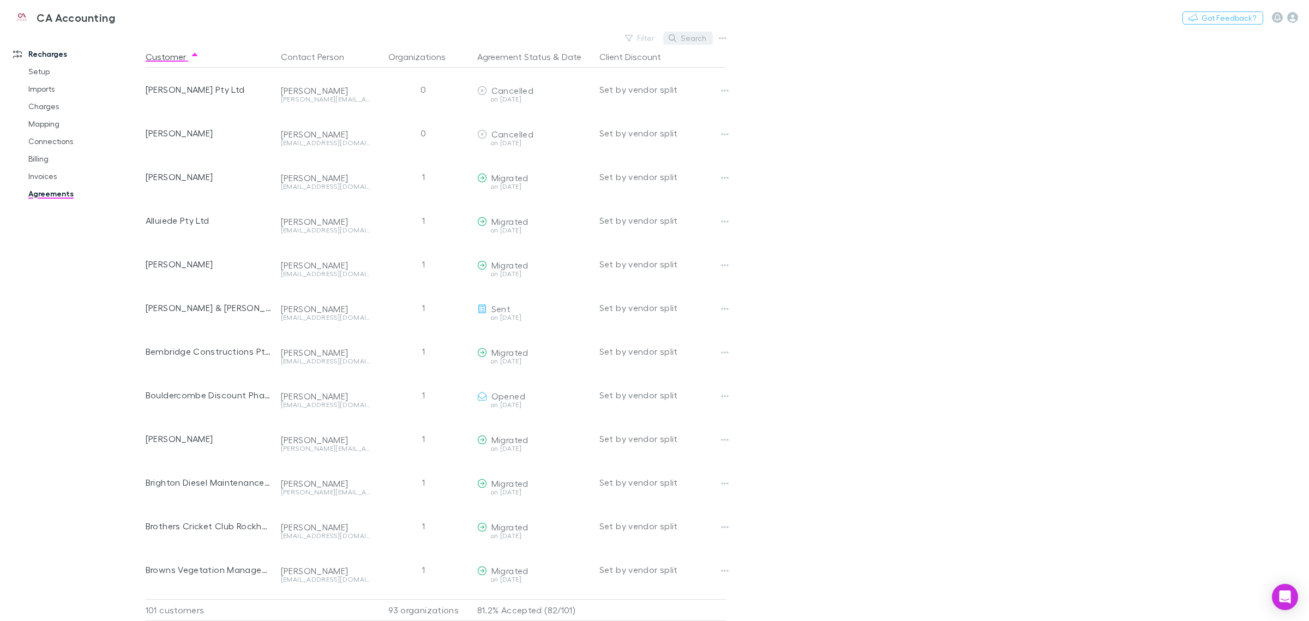
click at [698, 42] on button "Search" at bounding box center [688, 38] width 50 height 13
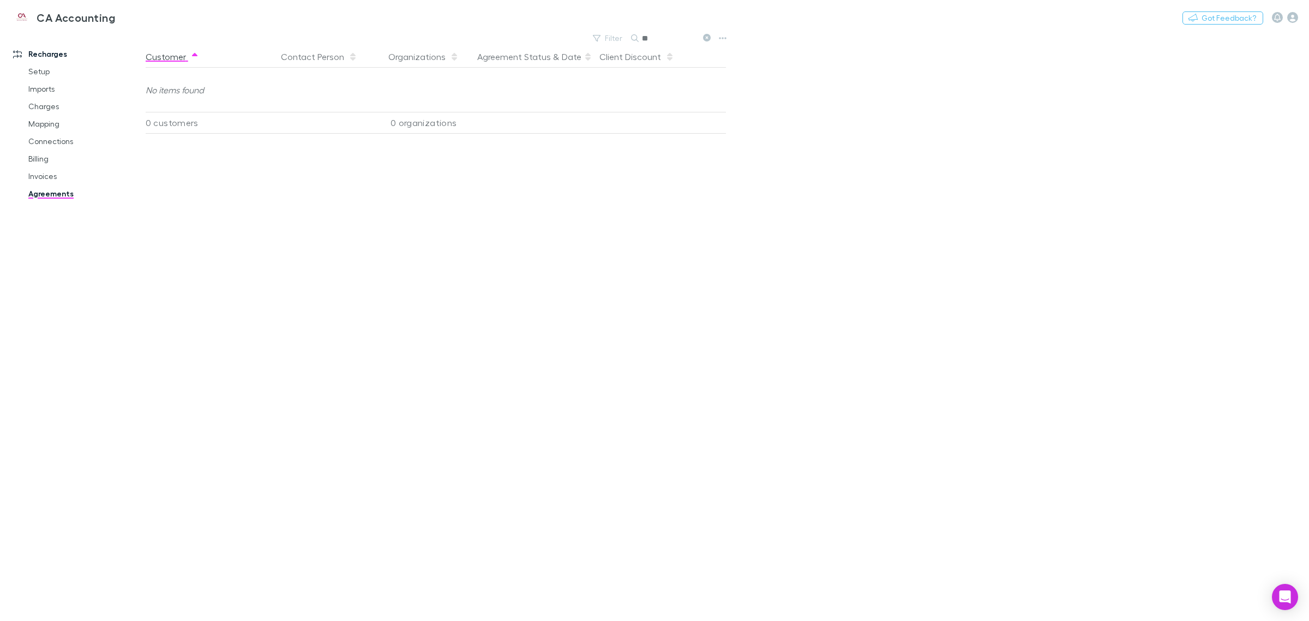
type input "*"
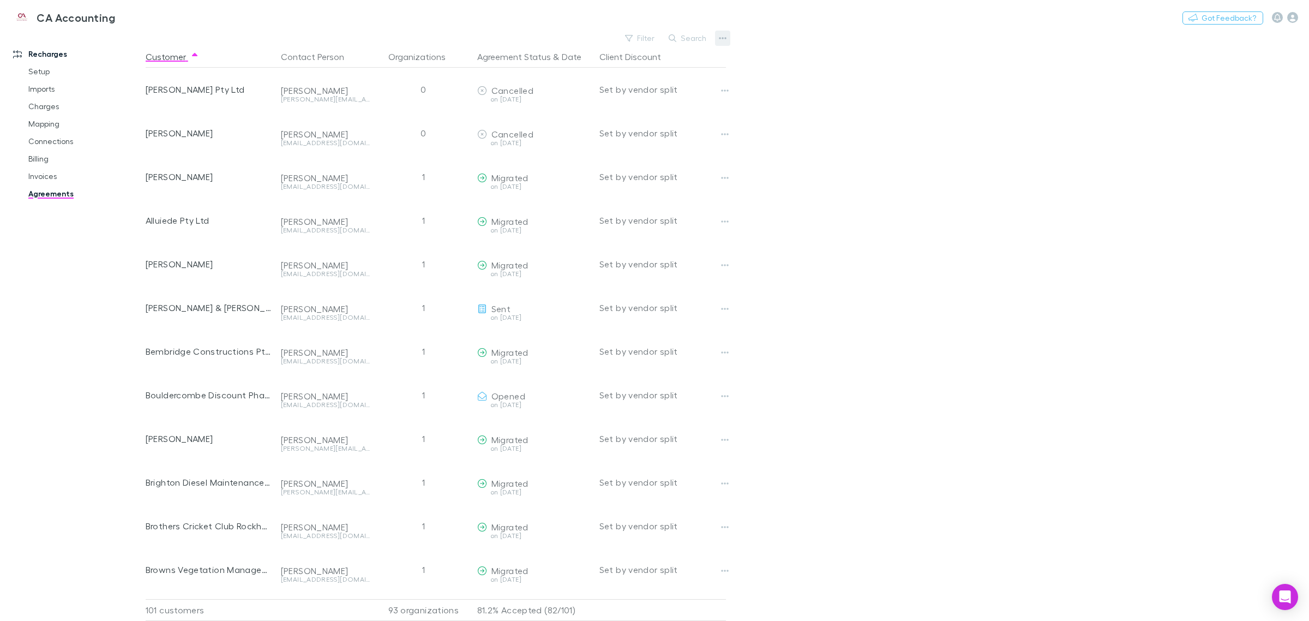
click at [715, 39] on button "button" at bounding box center [722, 38] width 15 height 15
click at [944, 184] on div at bounding box center [654, 310] width 1309 height 621
